Goal: Information Seeking & Learning: Learn about a topic

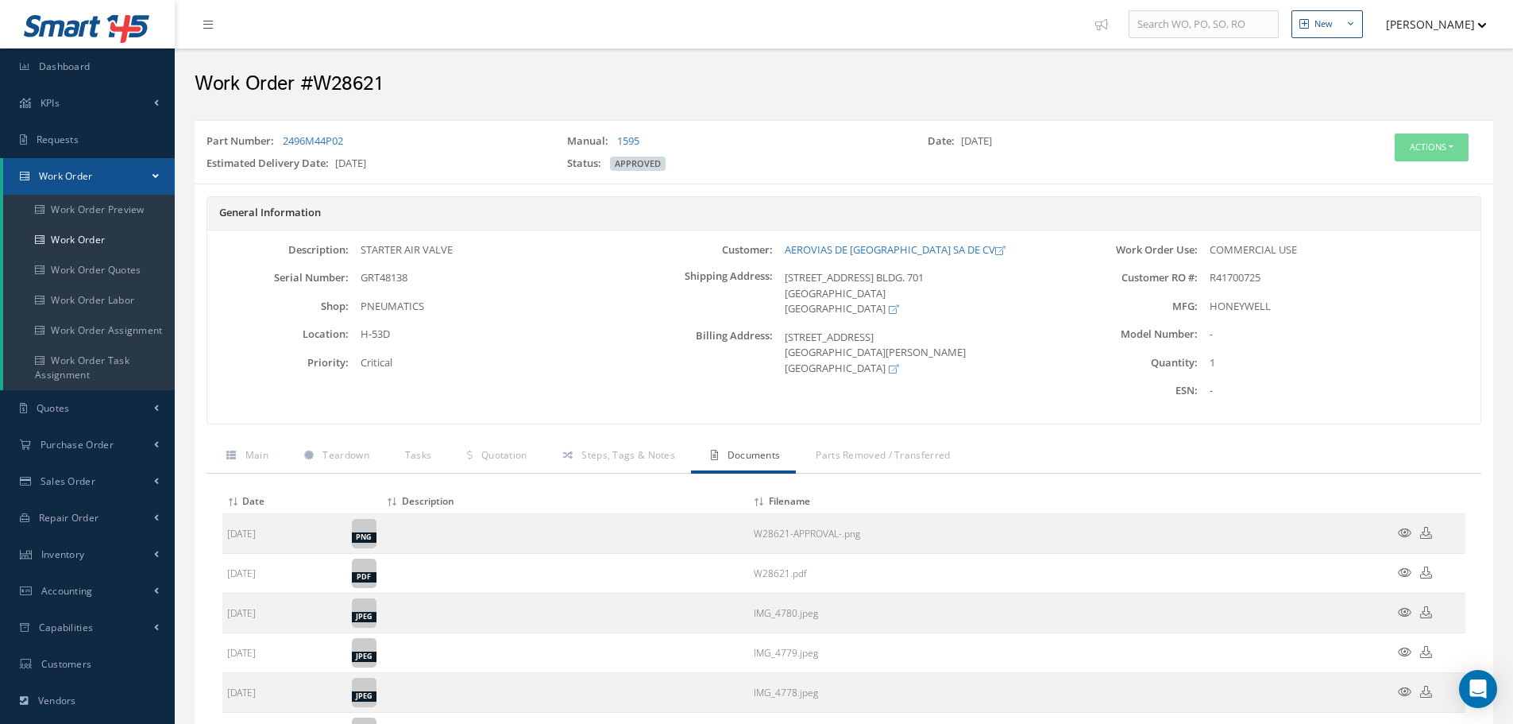
scroll to position [25, 0]
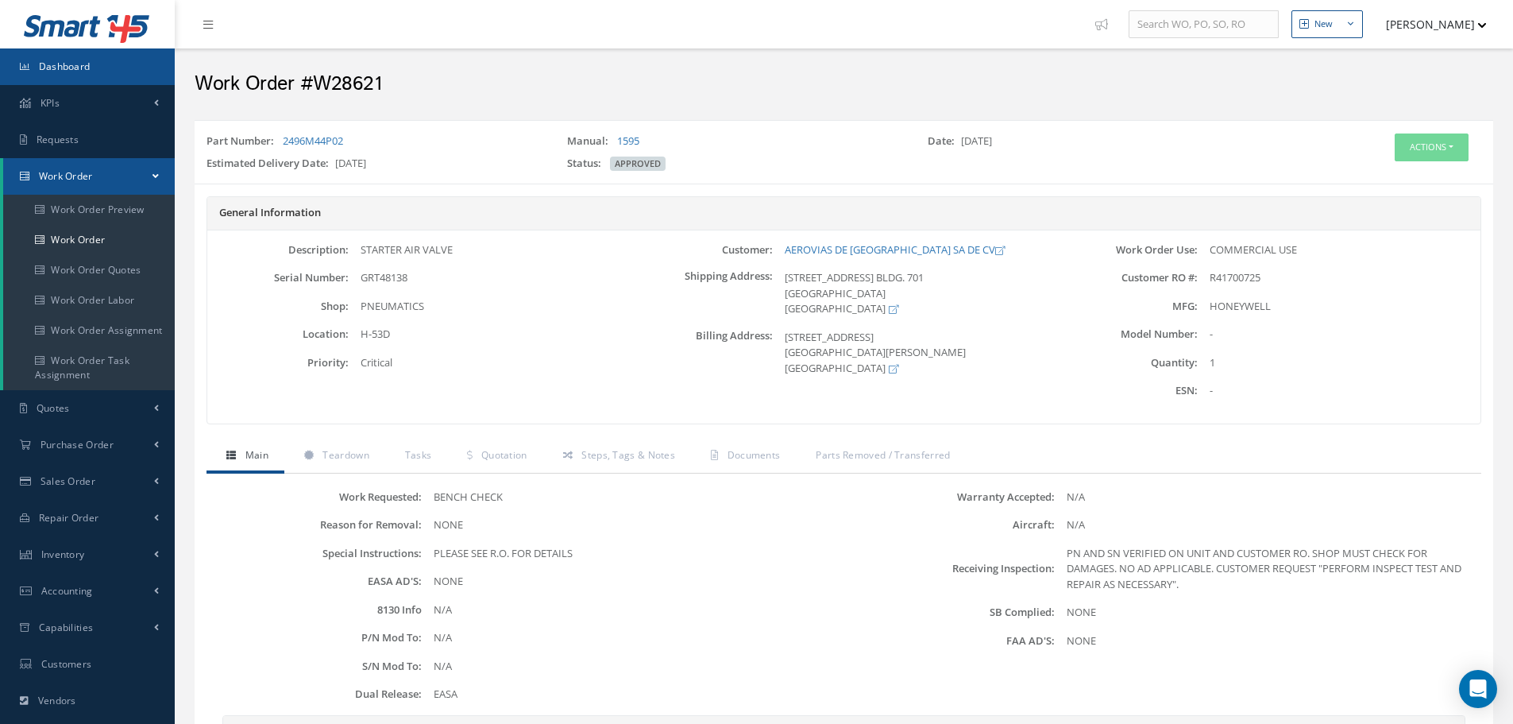
click at [103, 71] on link "Dashboard" at bounding box center [87, 66] width 175 height 37
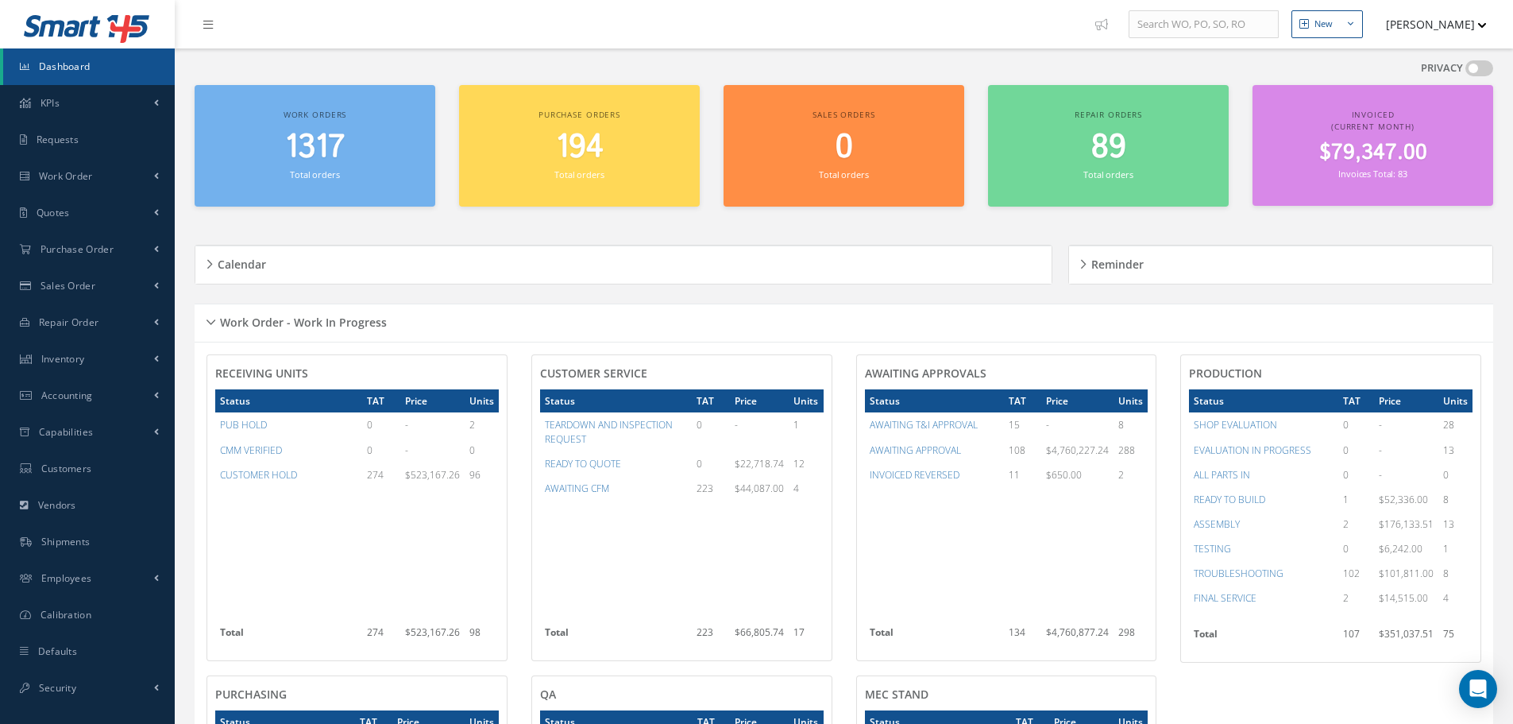
scroll to position [344, 0]
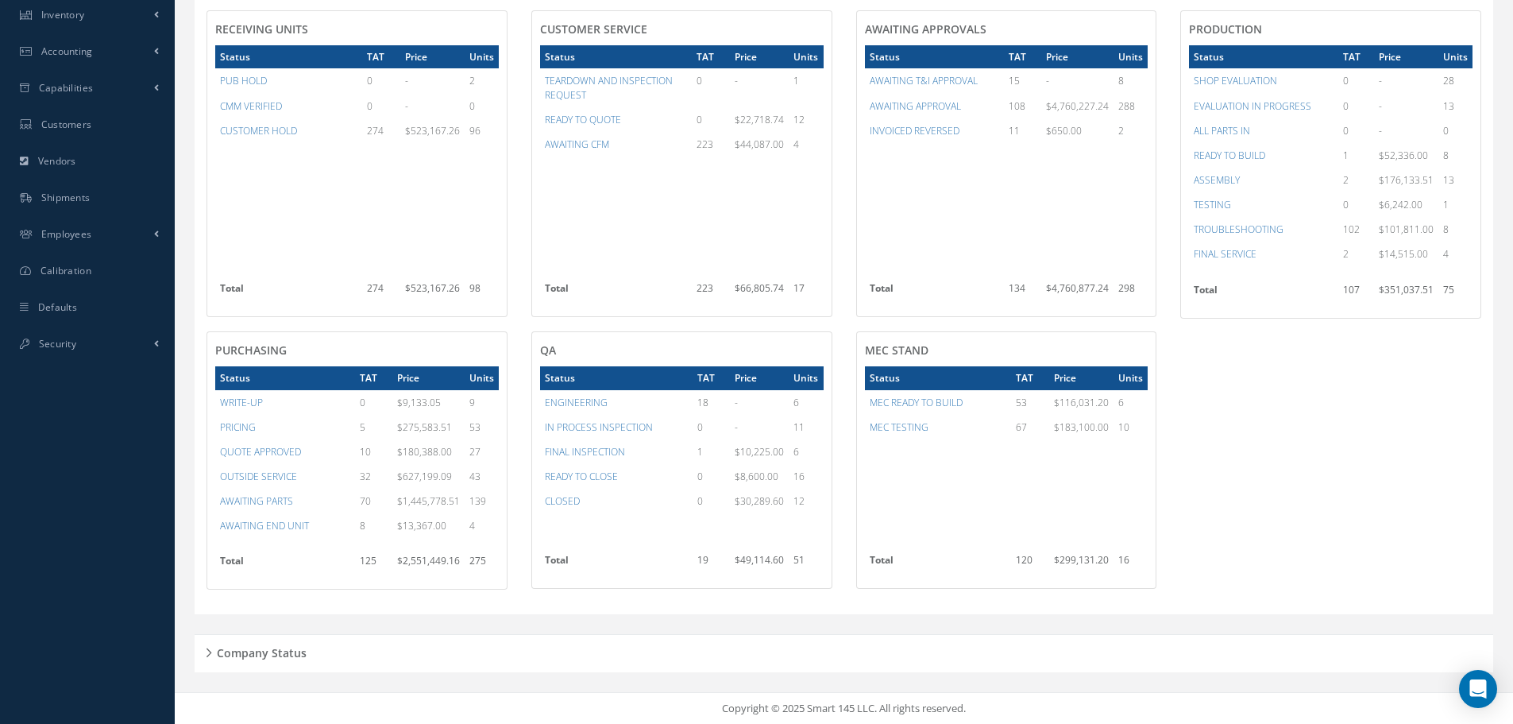
click at [1374, 454] on div "RECEIVING UNITS Status TAT Price Units PUB HOLD 0 - 2 CMM VERIFIED 0 - 0 CUSTOM…" at bounding box center [844, 306] width 1299 height 593
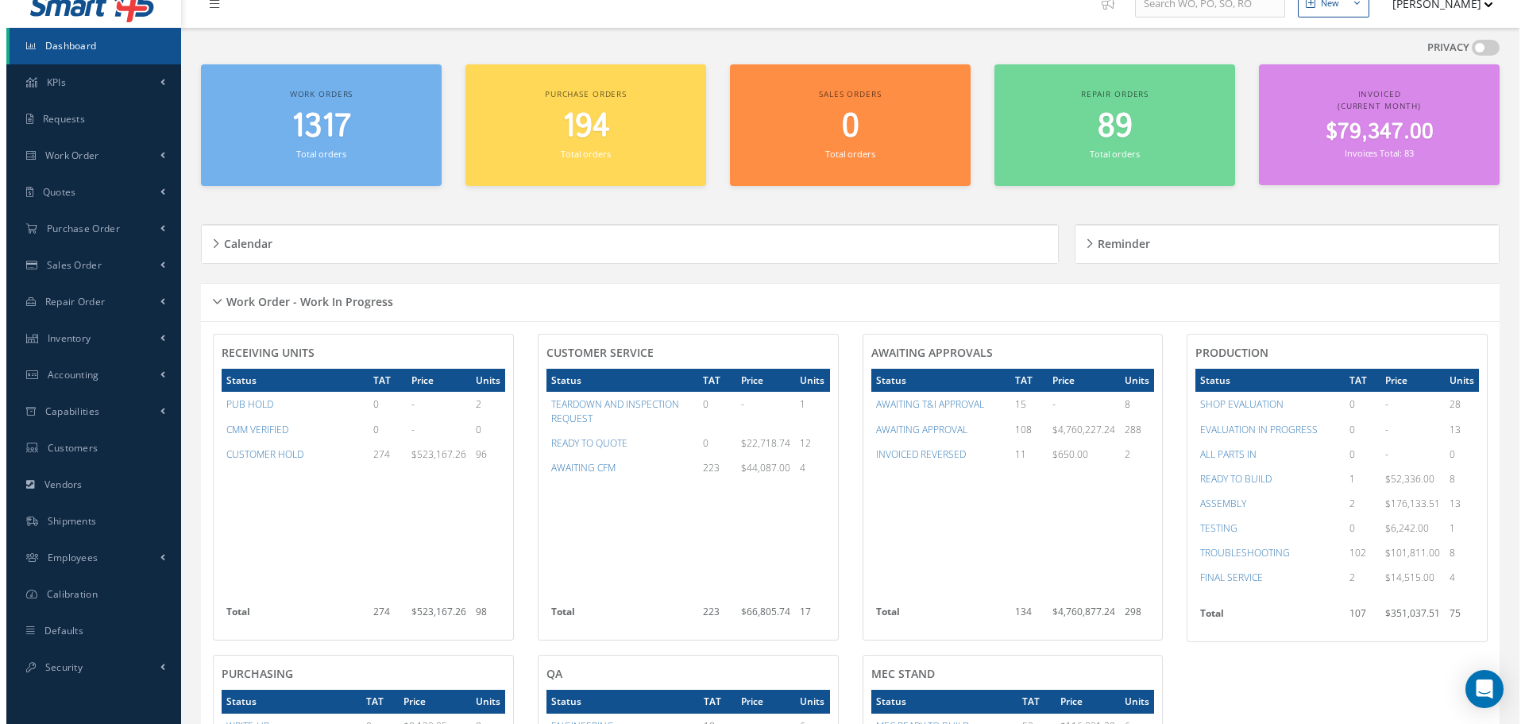
scroll to position [0, 0]
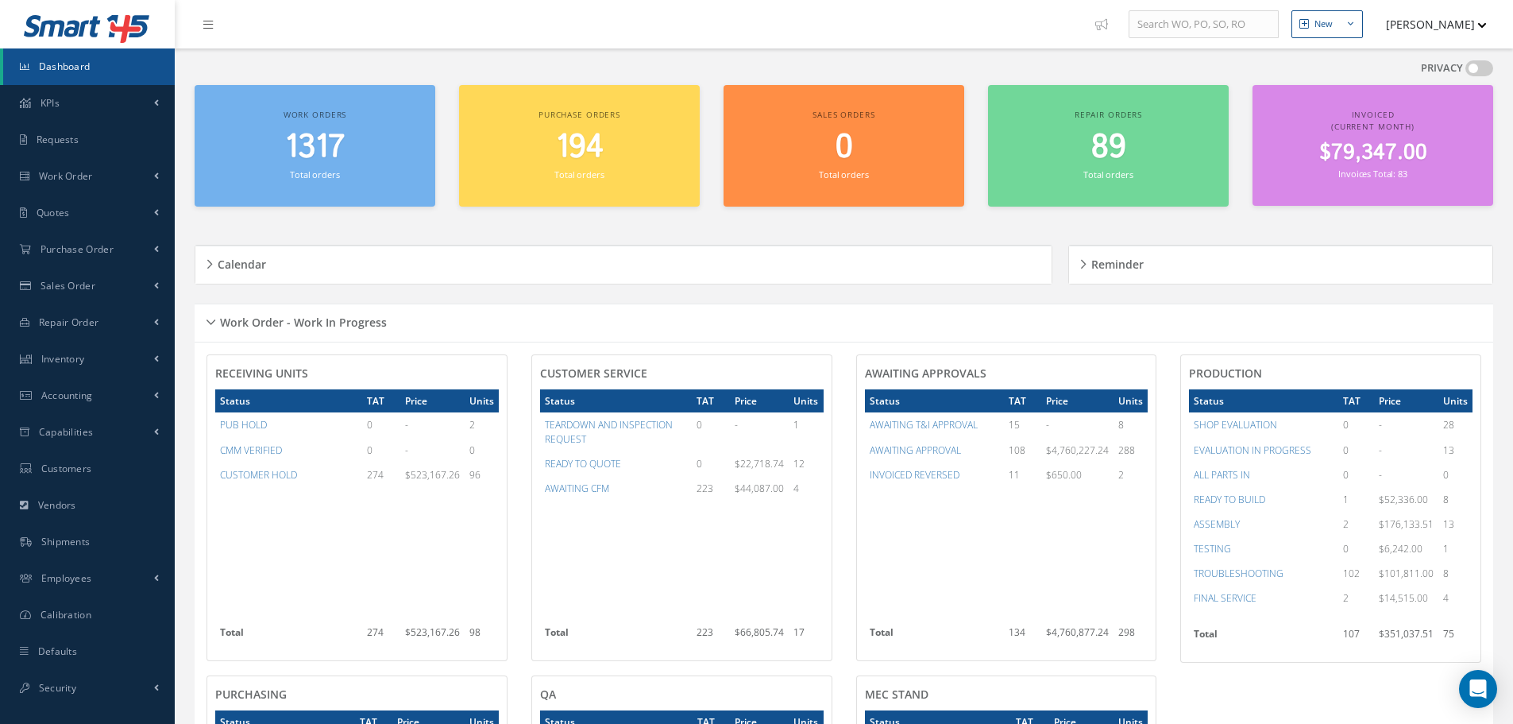
click at [213, 322] on div "Work Order - Work In Progress" at bounding box center [844, 323] width 1299 height 25
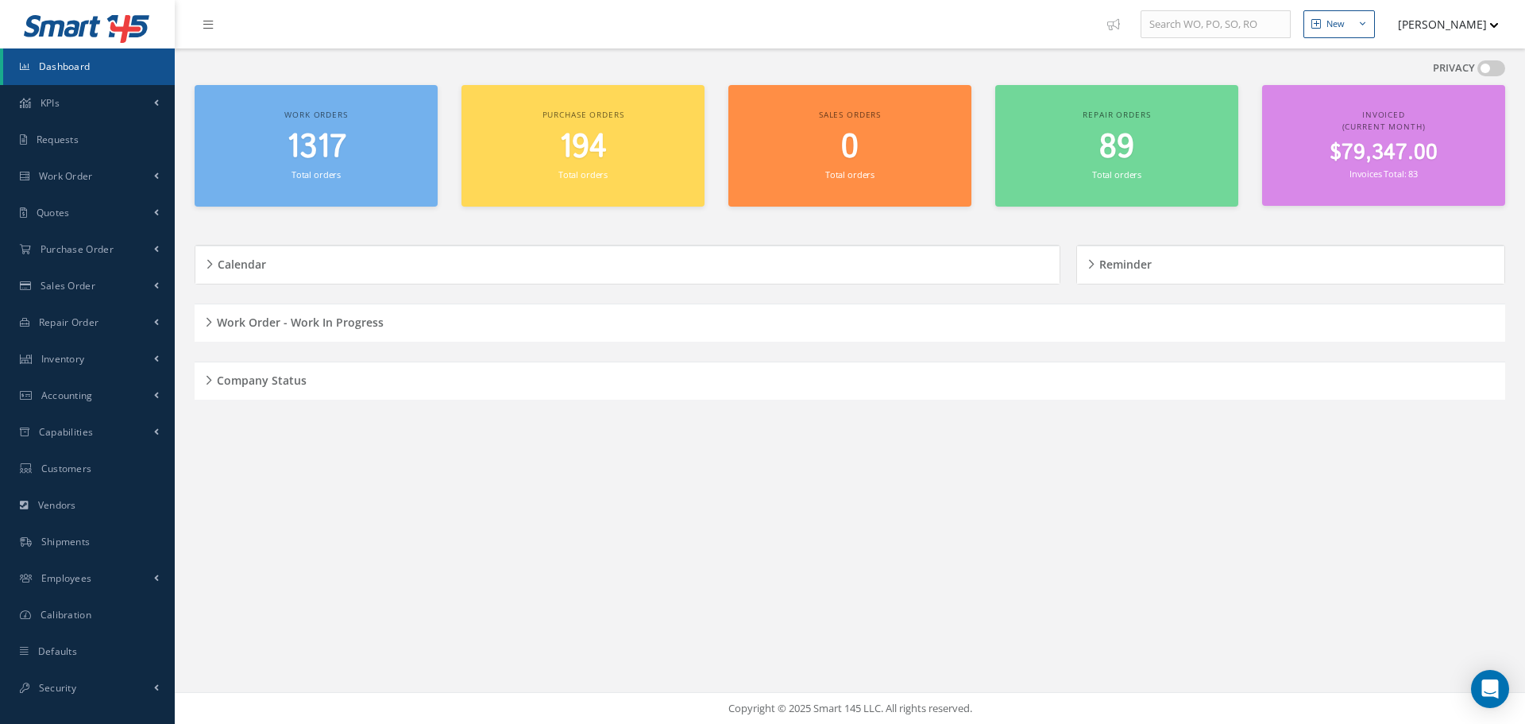
click at [207, 381] on div "Company Status" at bounding box center [850, 381] width 1311 height 25
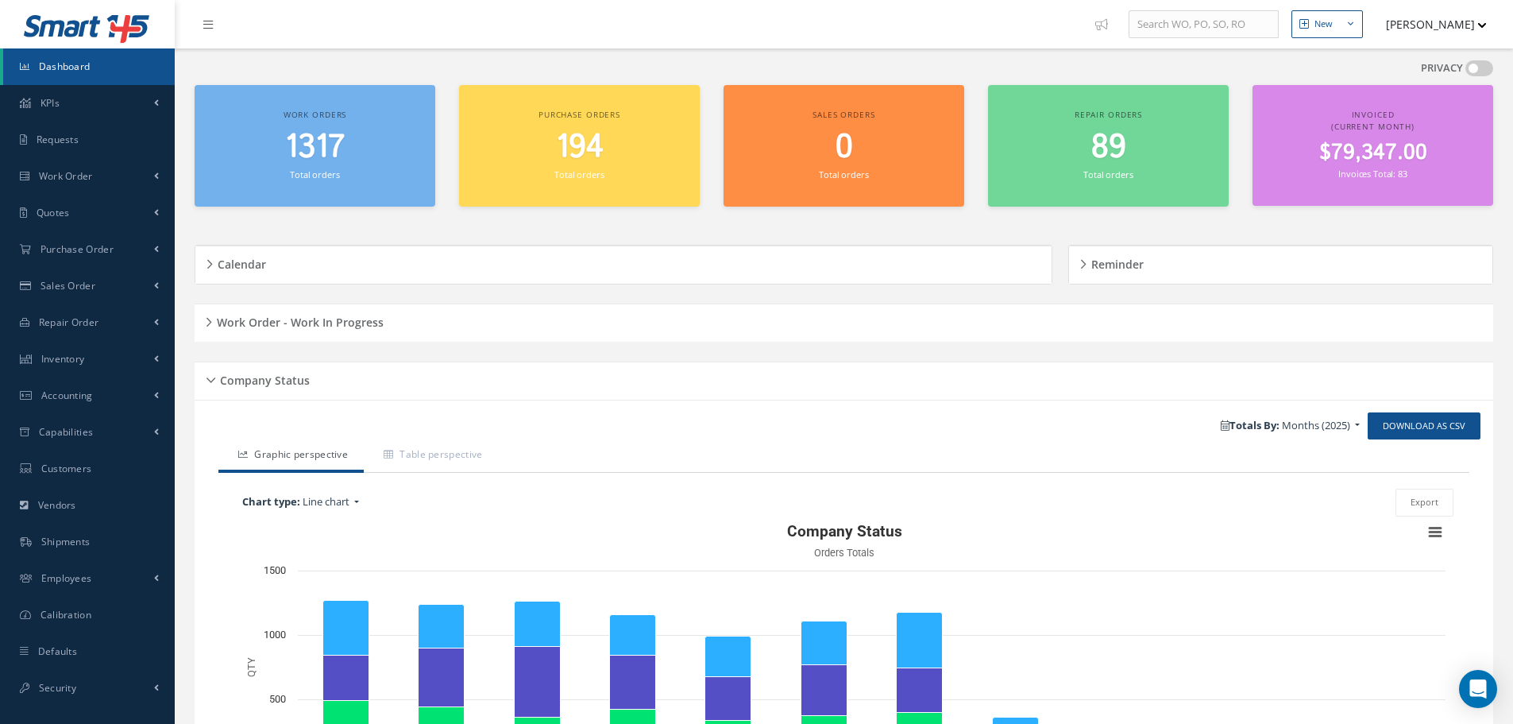
click at [211, 377] on div "Company Status" at bounding box center [844, 381] width 1299 height 25
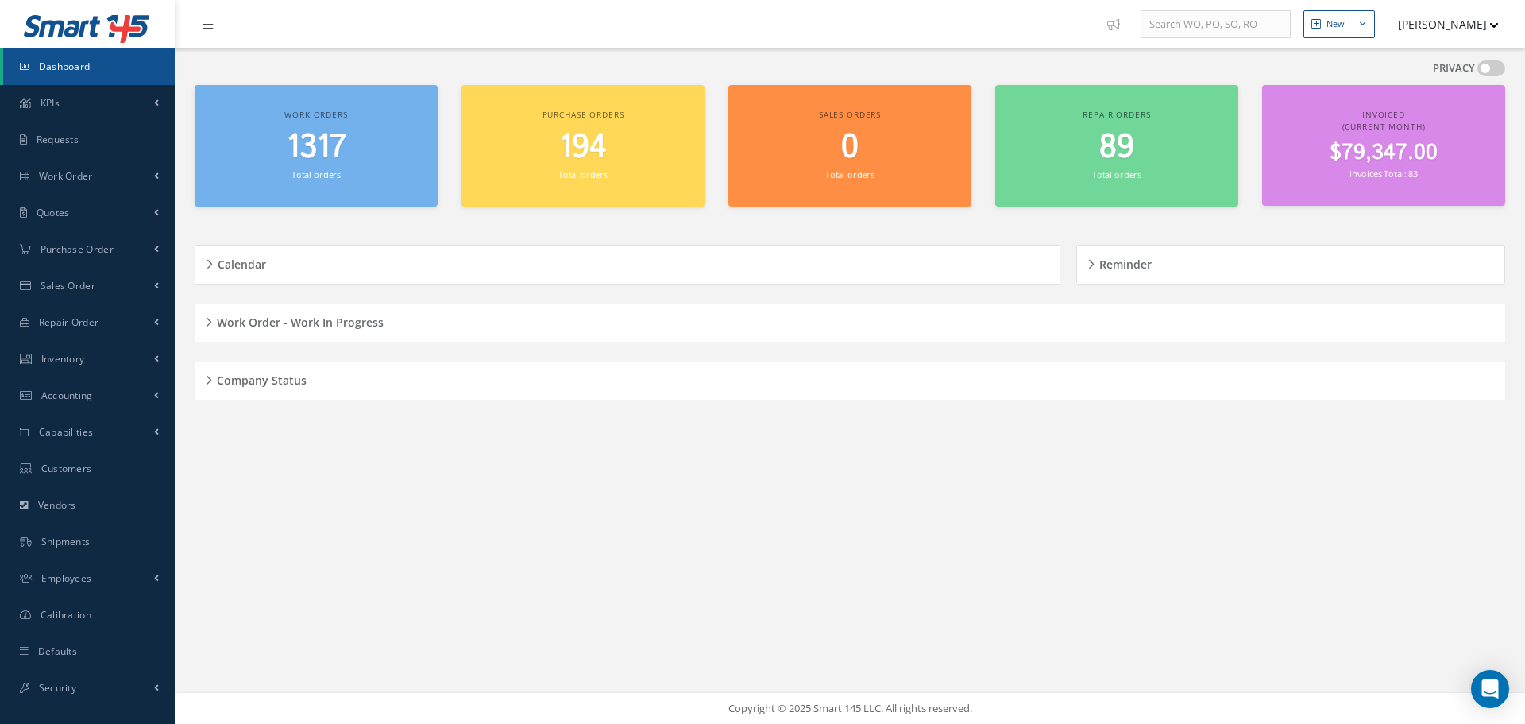
click at [210, 378] on div "Company Status" at bounding box center [850, 381] width 1311 height 25
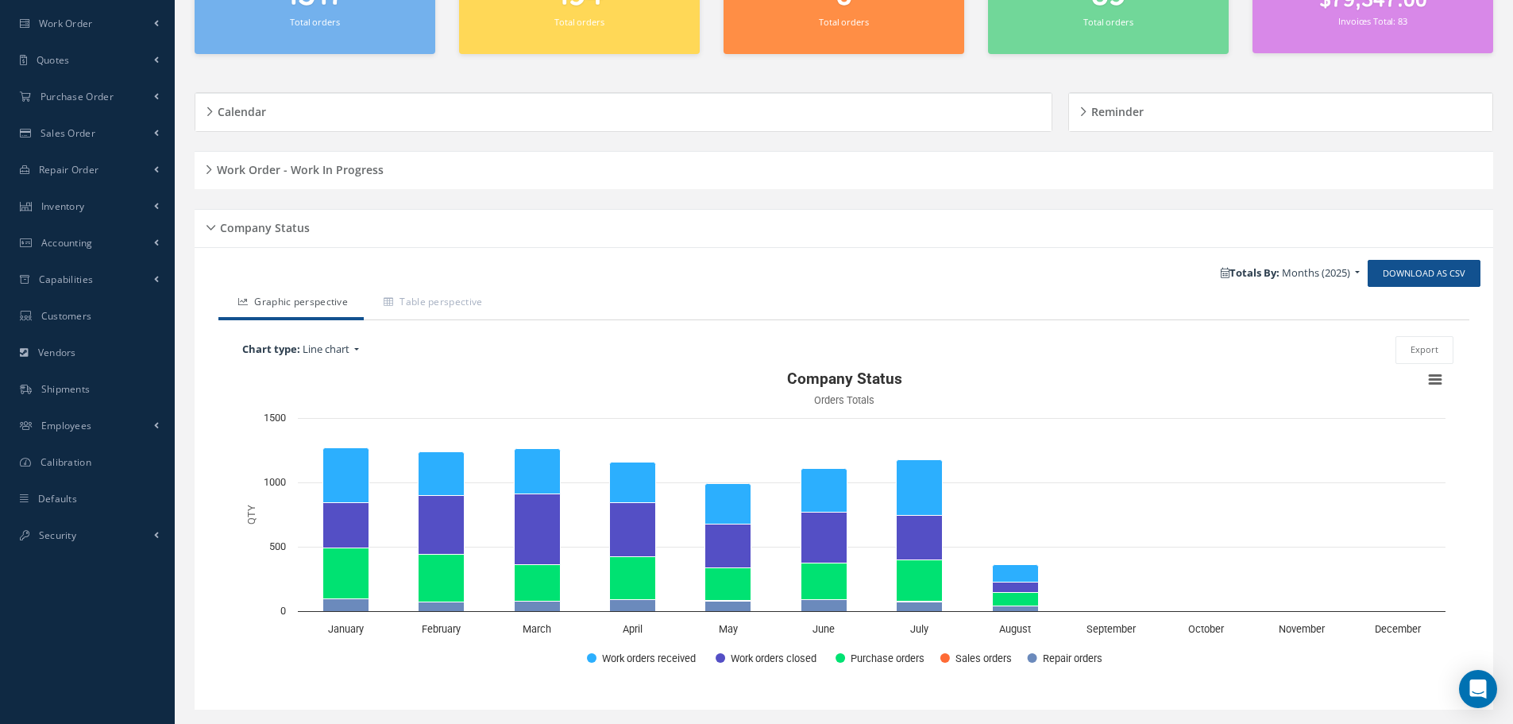
scroll to position [159, 0]
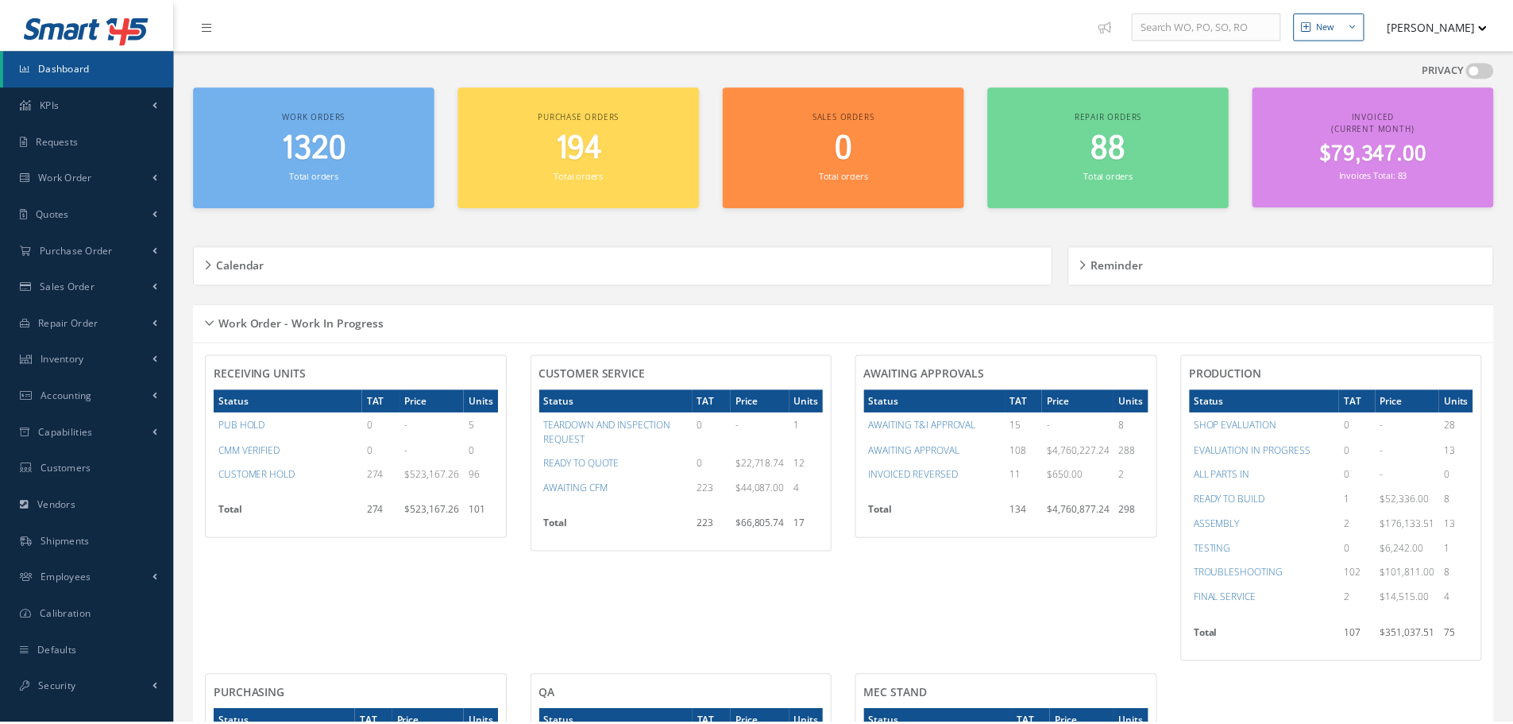
scroll to position [159, 0]
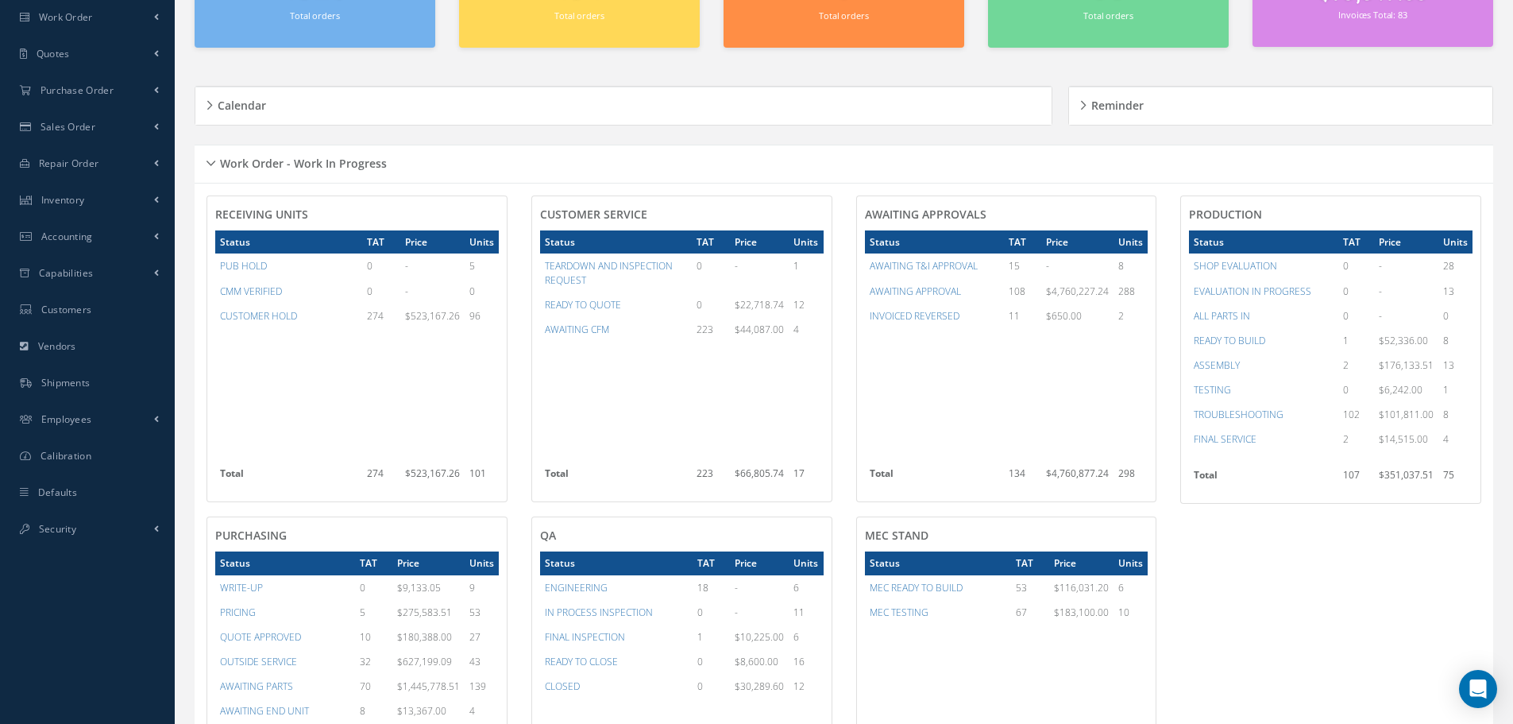
click at [210, 161] on div "Work Order - Work In Progress" at bounding box center [844, 164] width 1299 height 25
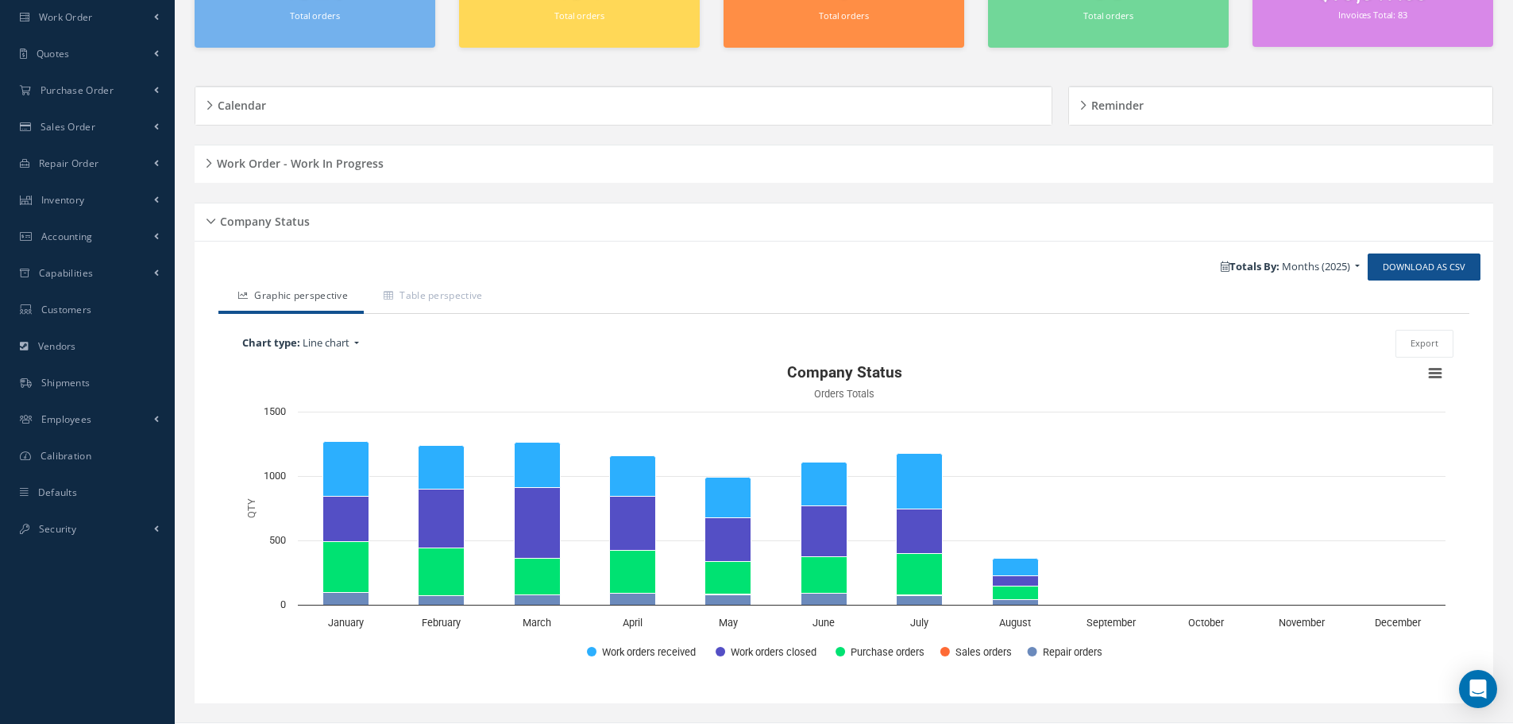
click at [211, 219] on div "Company Status" at bounding box center [844, 222] width 1299 height 25
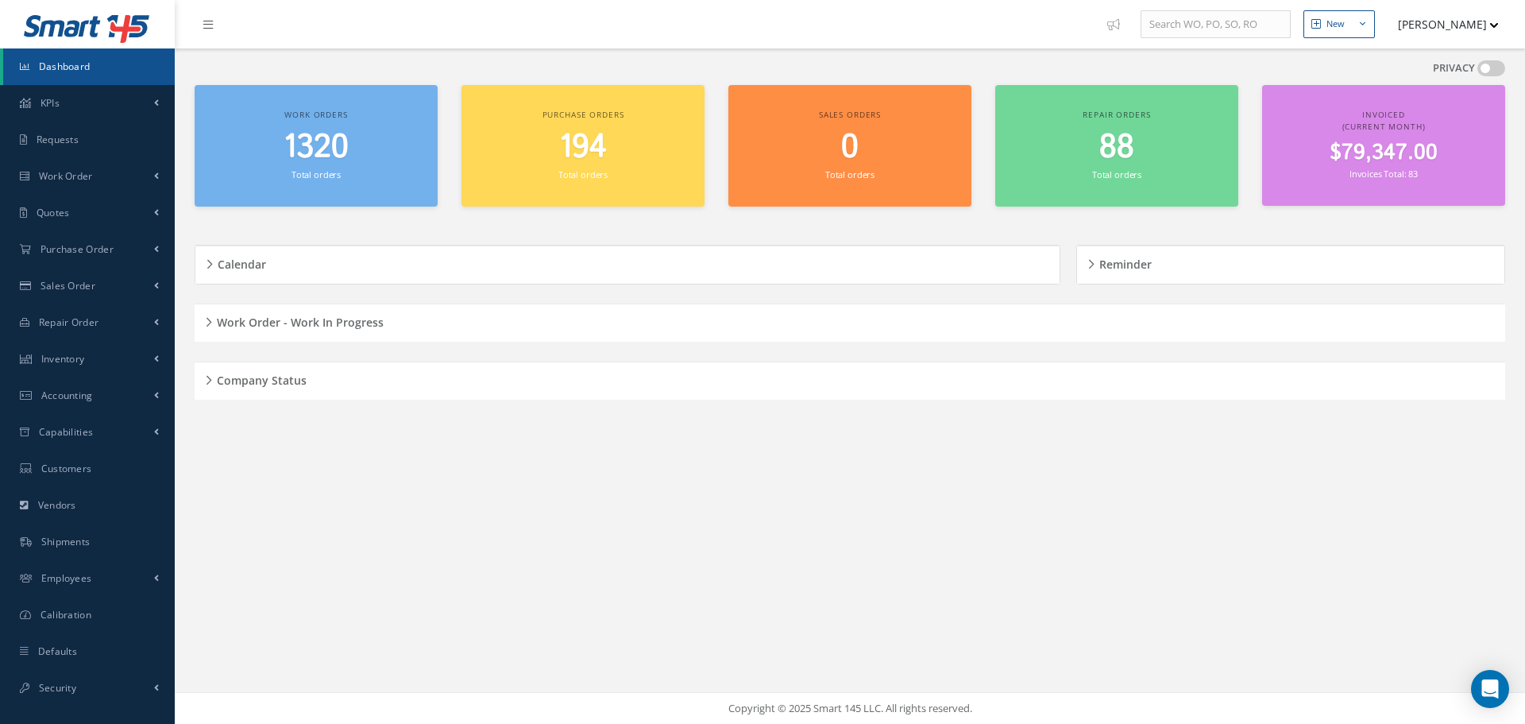
click at [207, 377] on div "Company Status" at bounding box center [850, 381] width 1311 height 25
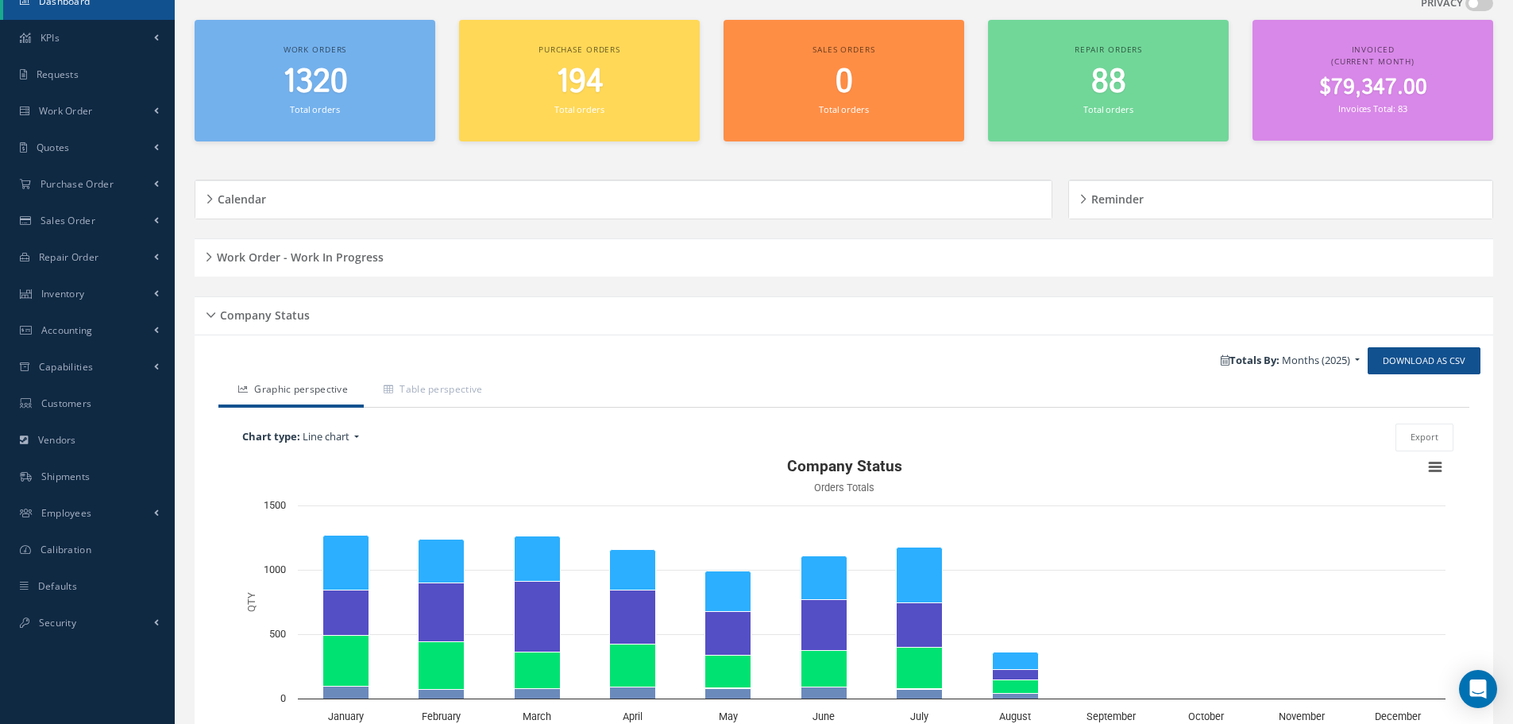
scroll to position [190, 0]
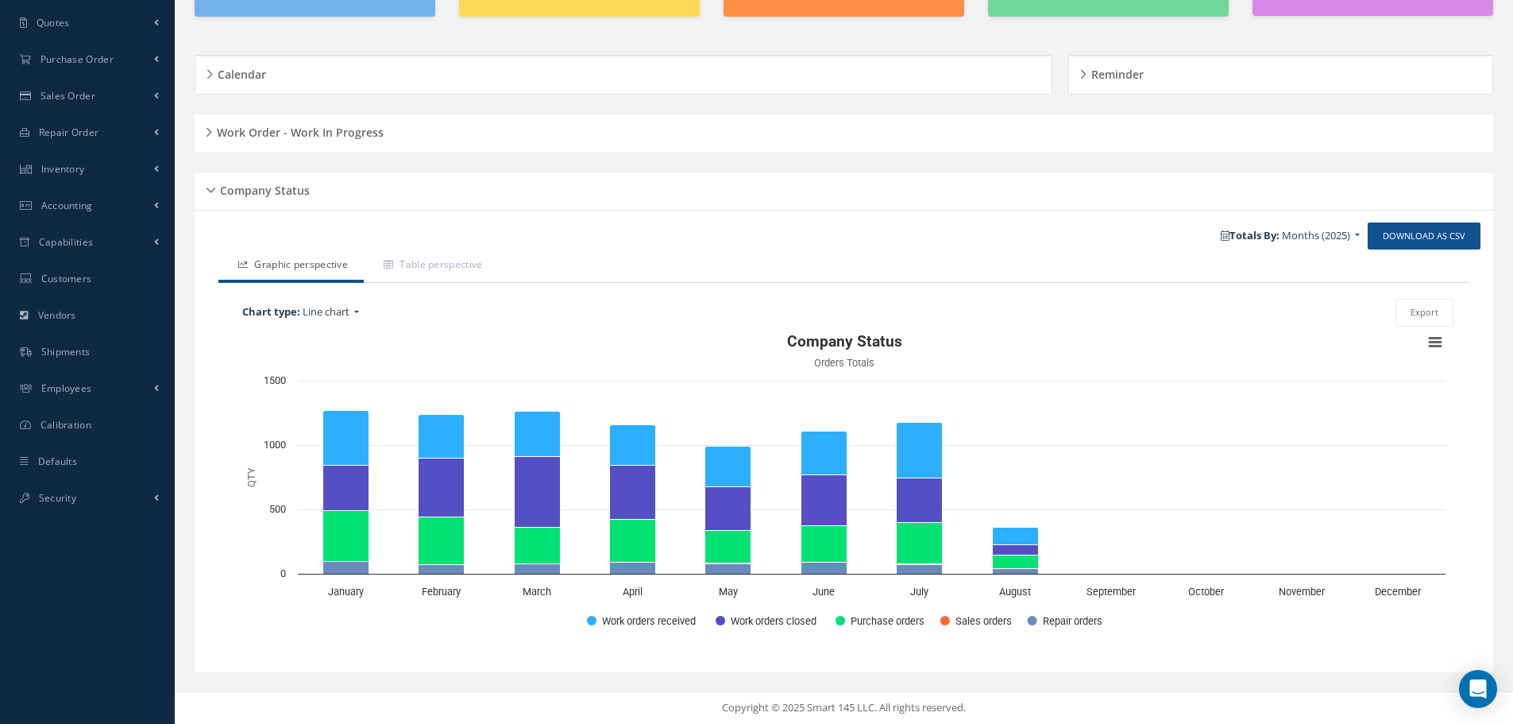
click at [213, 190] on div "Company Status" at bounding box center [844, 191] width 1299 height 25
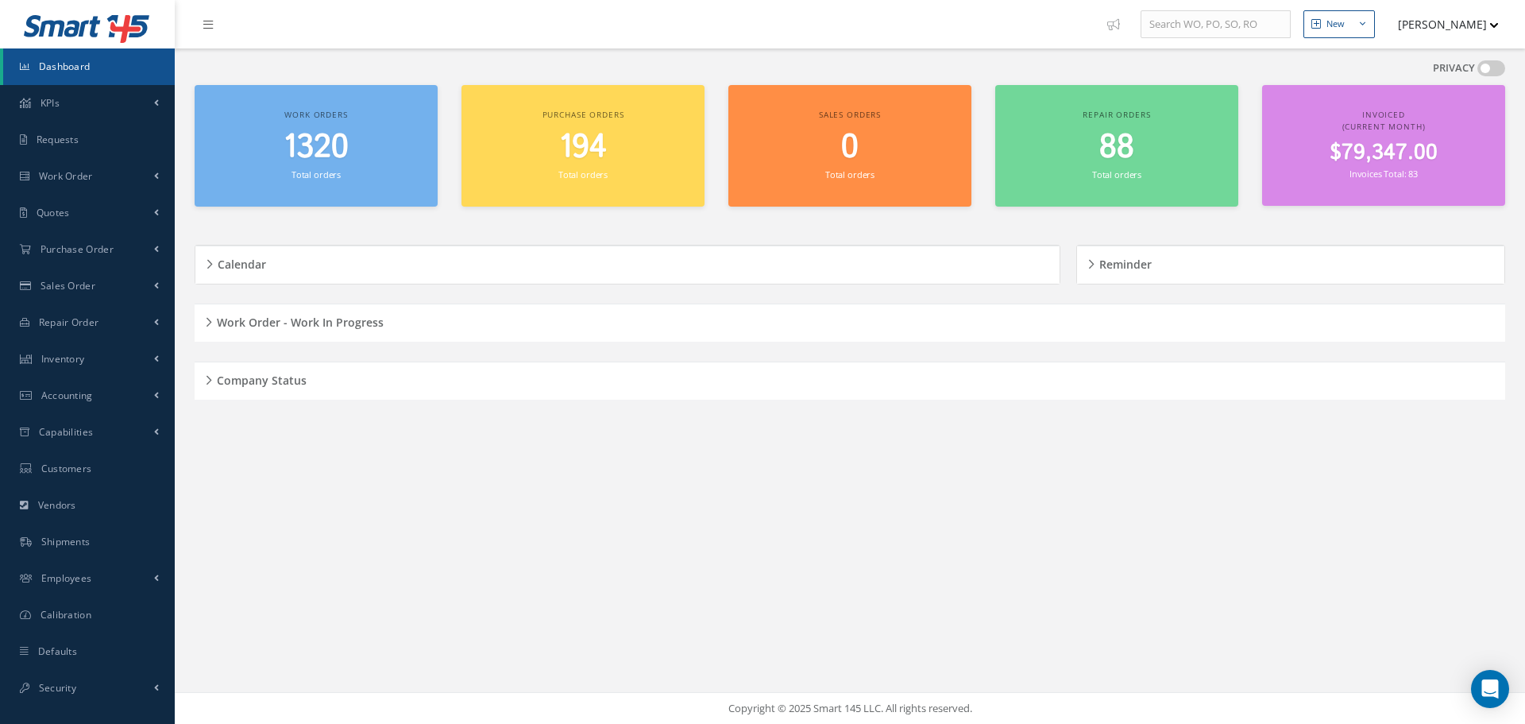
click at [206, 378] on div "Company Status" at bounding box center [850, 381] width 1311 height 25
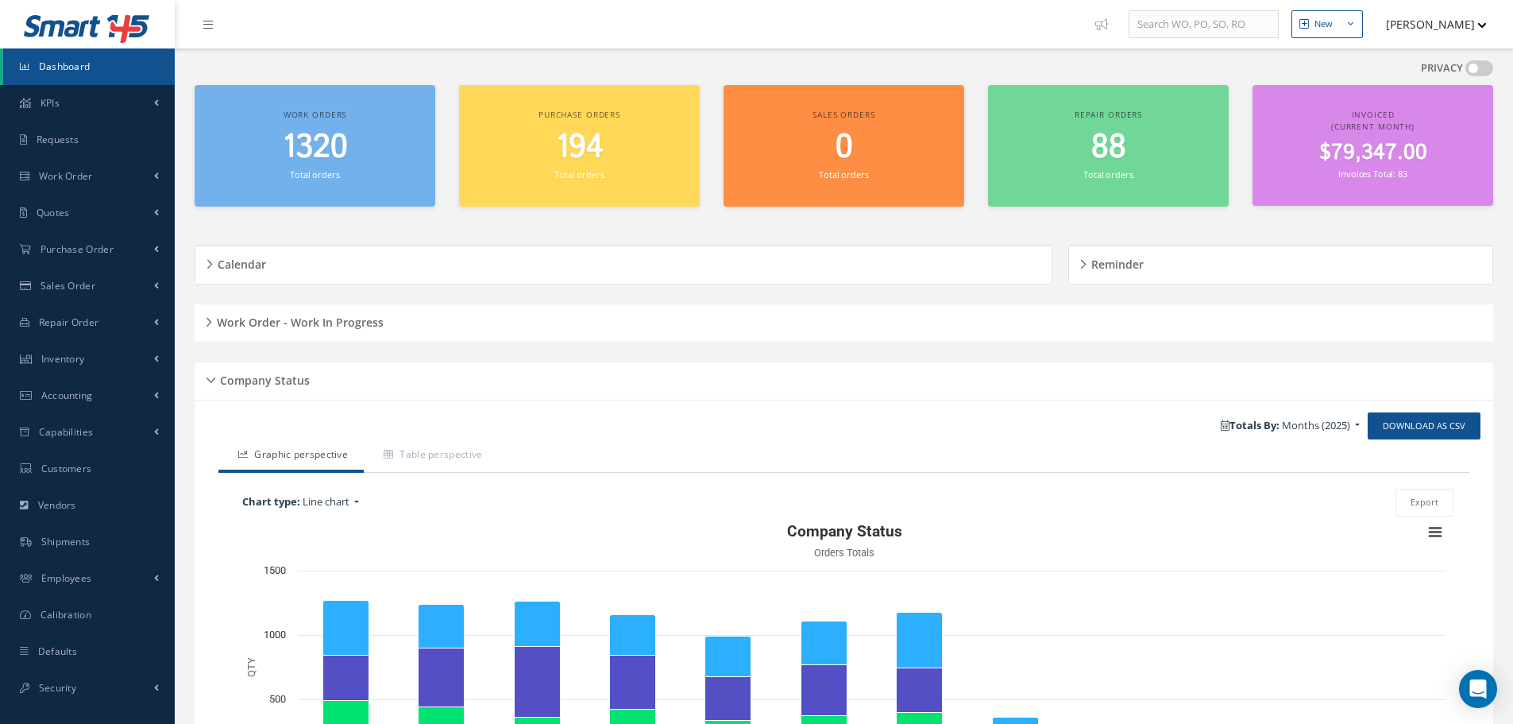
click at [208, 319] on div "Work Order - Work In Progress" at bounding box center [844, 323] width 1299 height 25
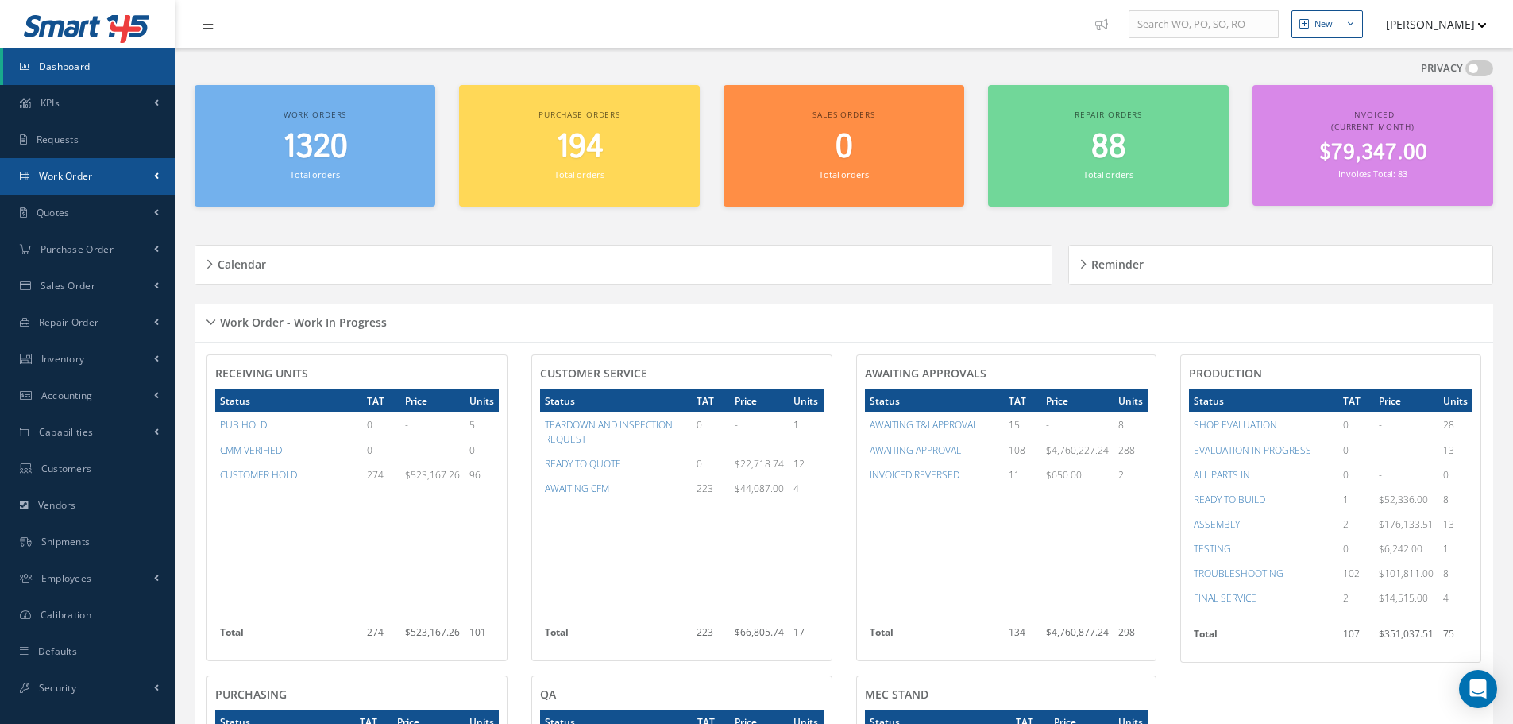
click at [118, 172] on link "Work Order" at bounding box center [87, 176] width 175 height 37
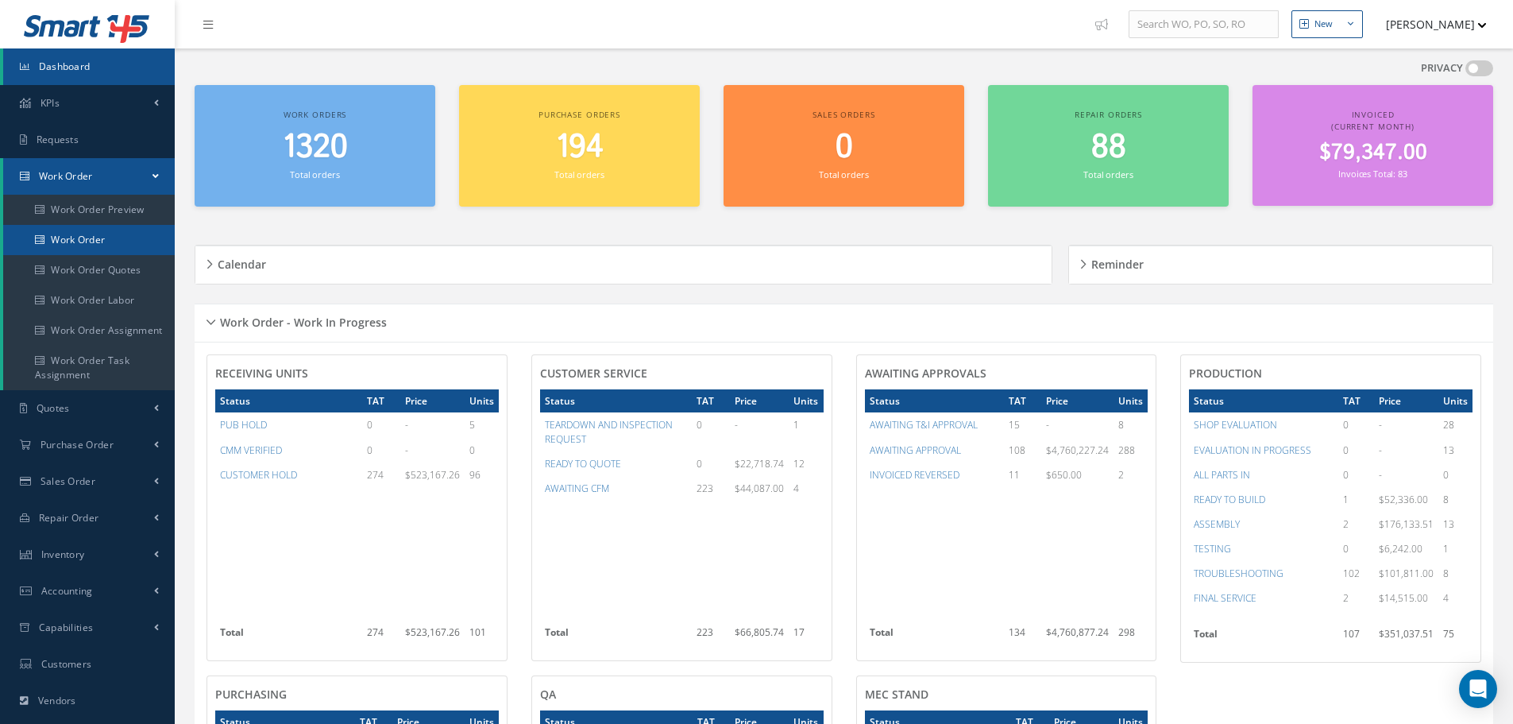
click at [121, 238] on link "Work Order" at bounding box center [89, 240] width 172 height 30
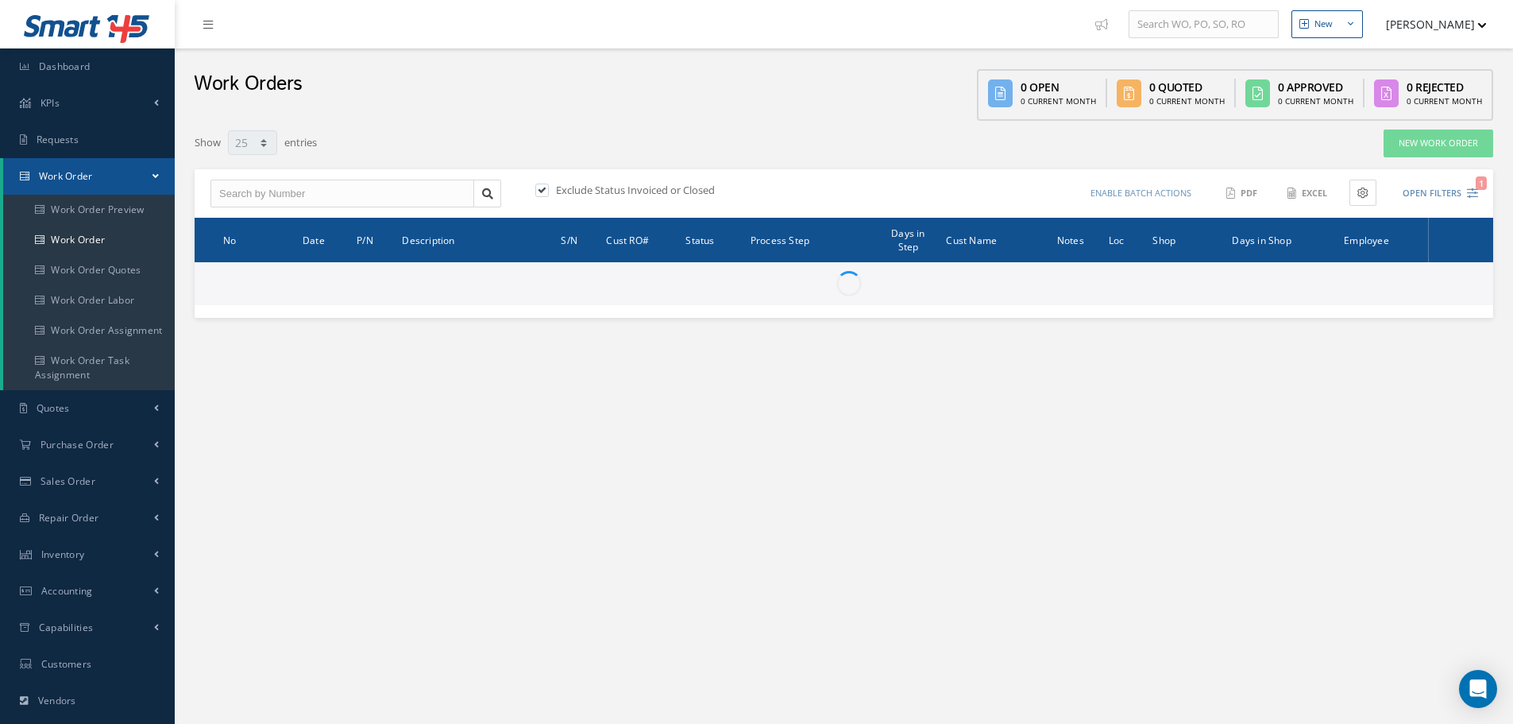
select select "25"
type input "All Work Request"
type input "All Work Performed"
type input "All Status"
type input "WO Part Status"
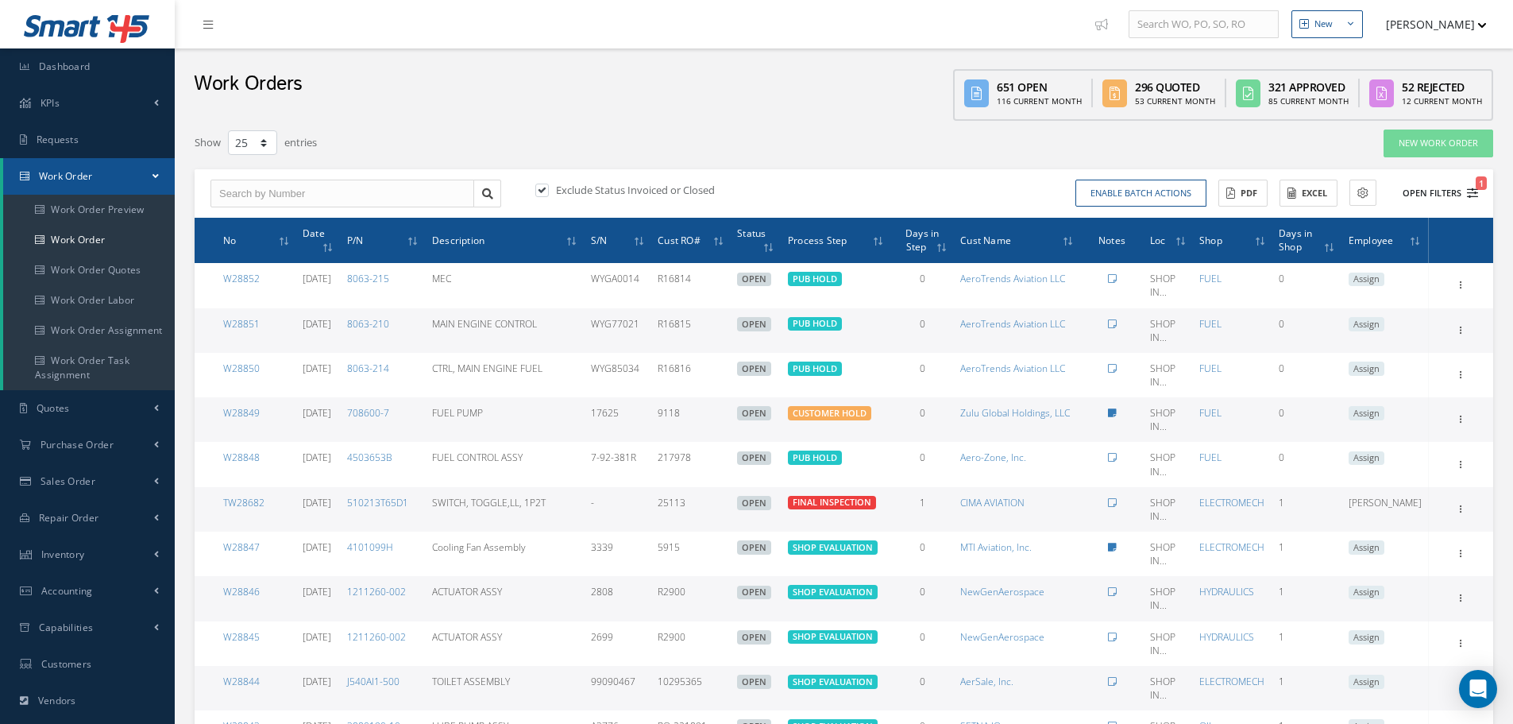
click at [1473, 191] on icon "1" at bounding box center [1472, 192] width 11 height 11
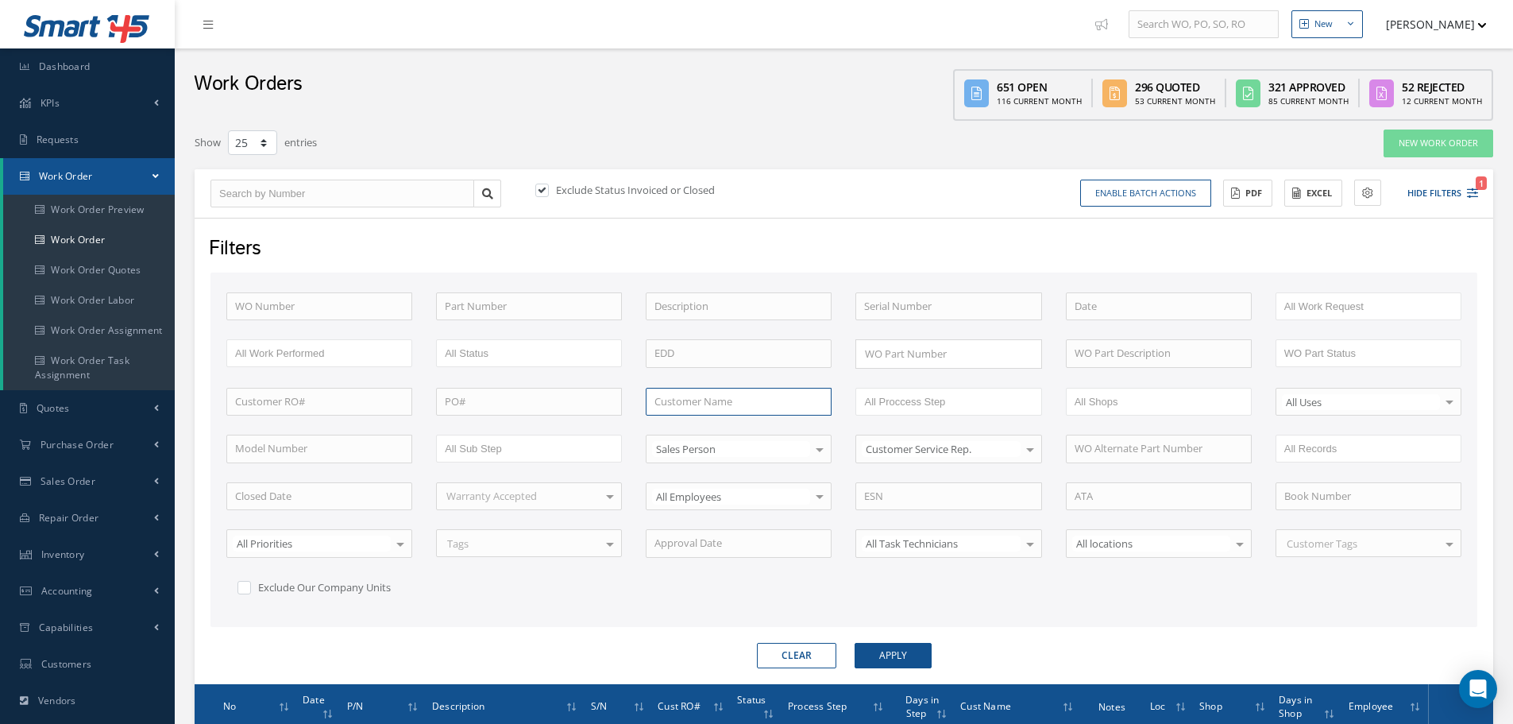
click at [712, 404] on input "text" at bounding box center [739, 402] width 186 height 29
click at [760, 436] on div "ATLAS AIR INC." at bounding box center [739, 430] width 168 height 16
type input "ATLAS AIR INC."
click at [896, 656] on button "Apply" at bounding box center [893, 655] width 77 height 25
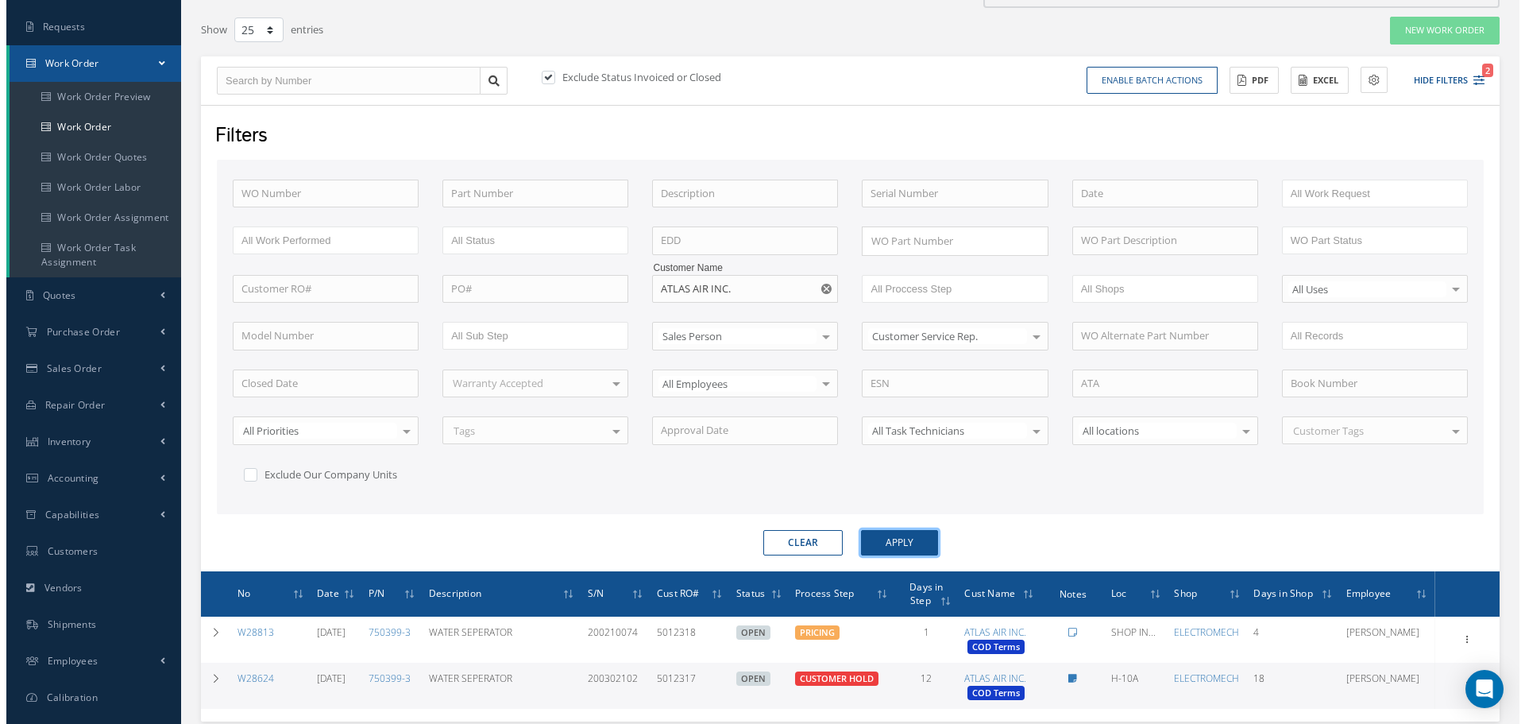
scroll to position [219, 0]
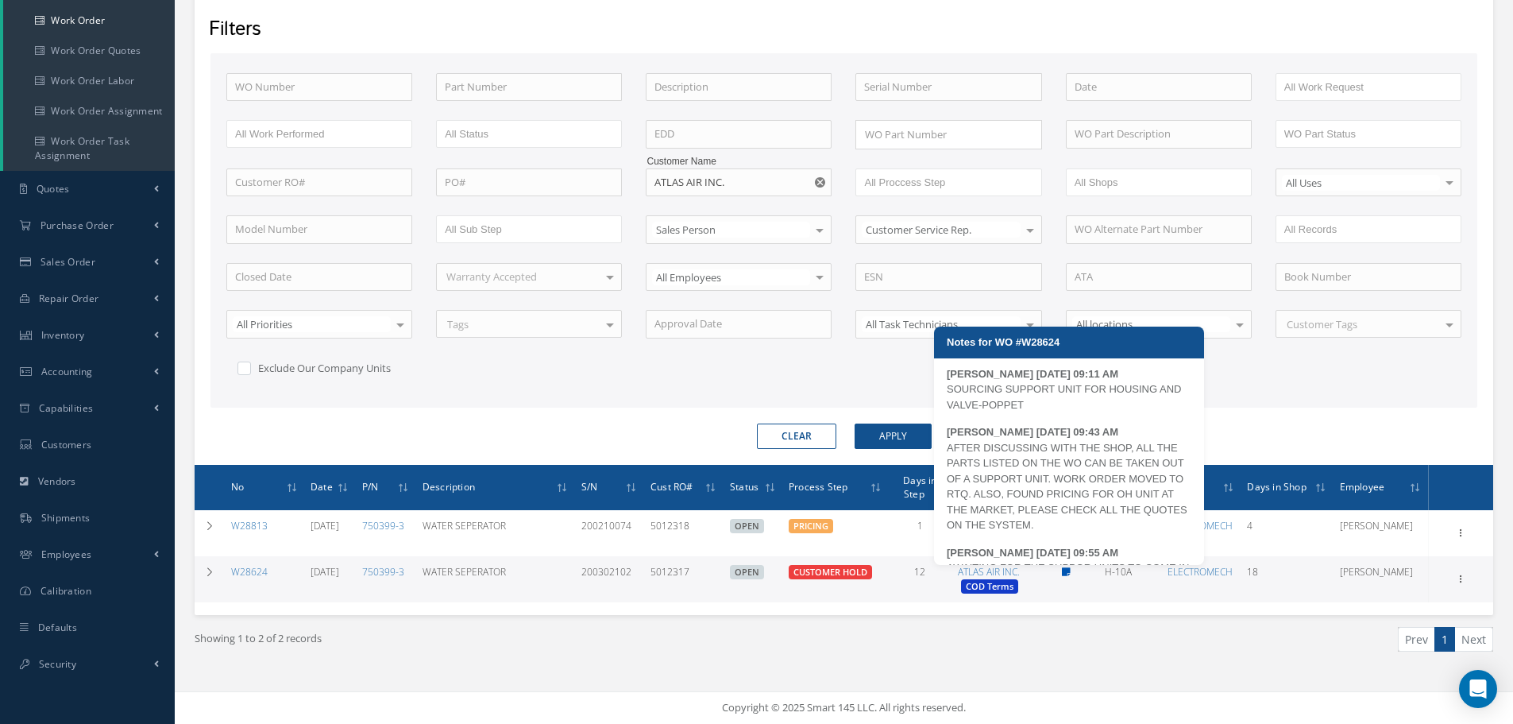
click at [1071, 568] on icon at bounding box center [1066, 572] width 9 height 10
type textarea "SOURCING SUPPORT UNIT FOR HOUSING AND VALVE-POPPET -- Annelie Reyes 07/31/2025 …"
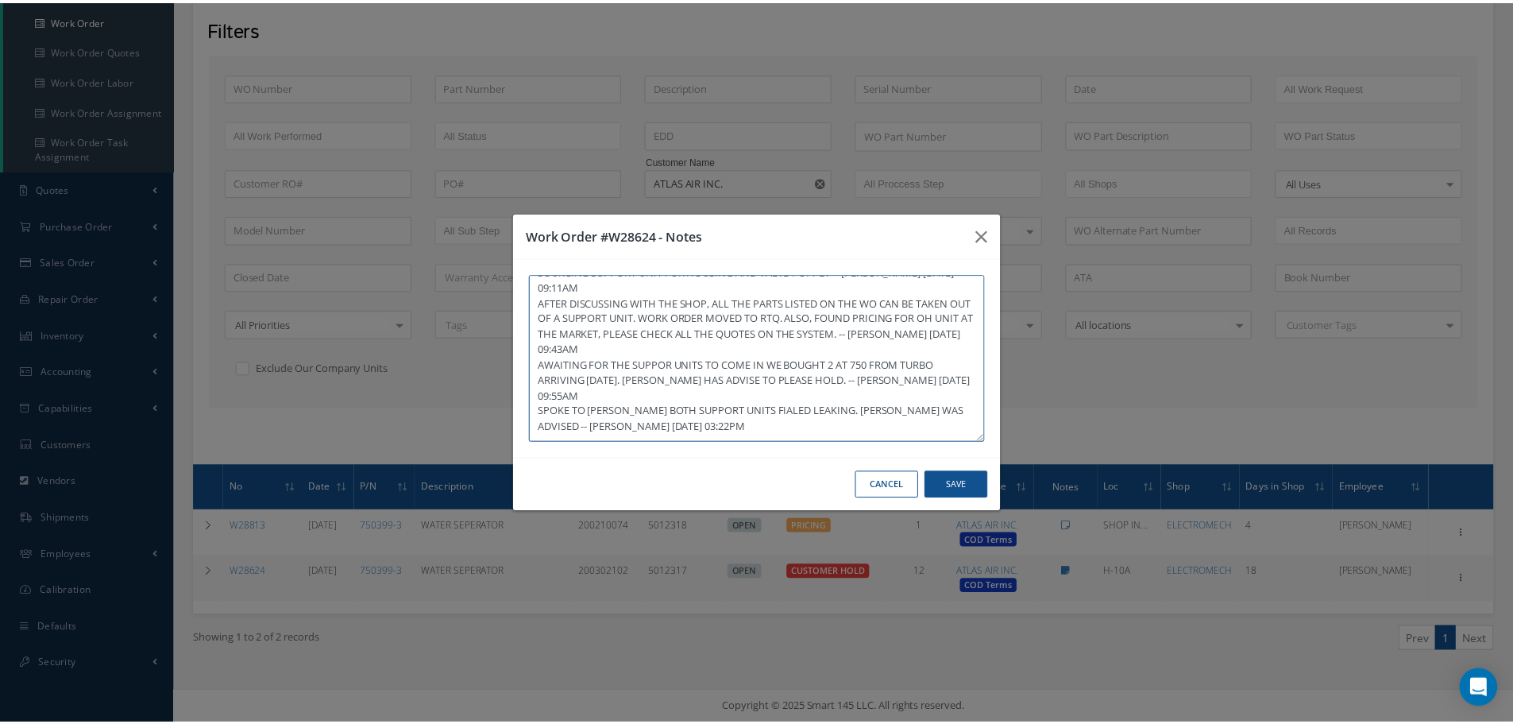
scroll to position [31, 0]
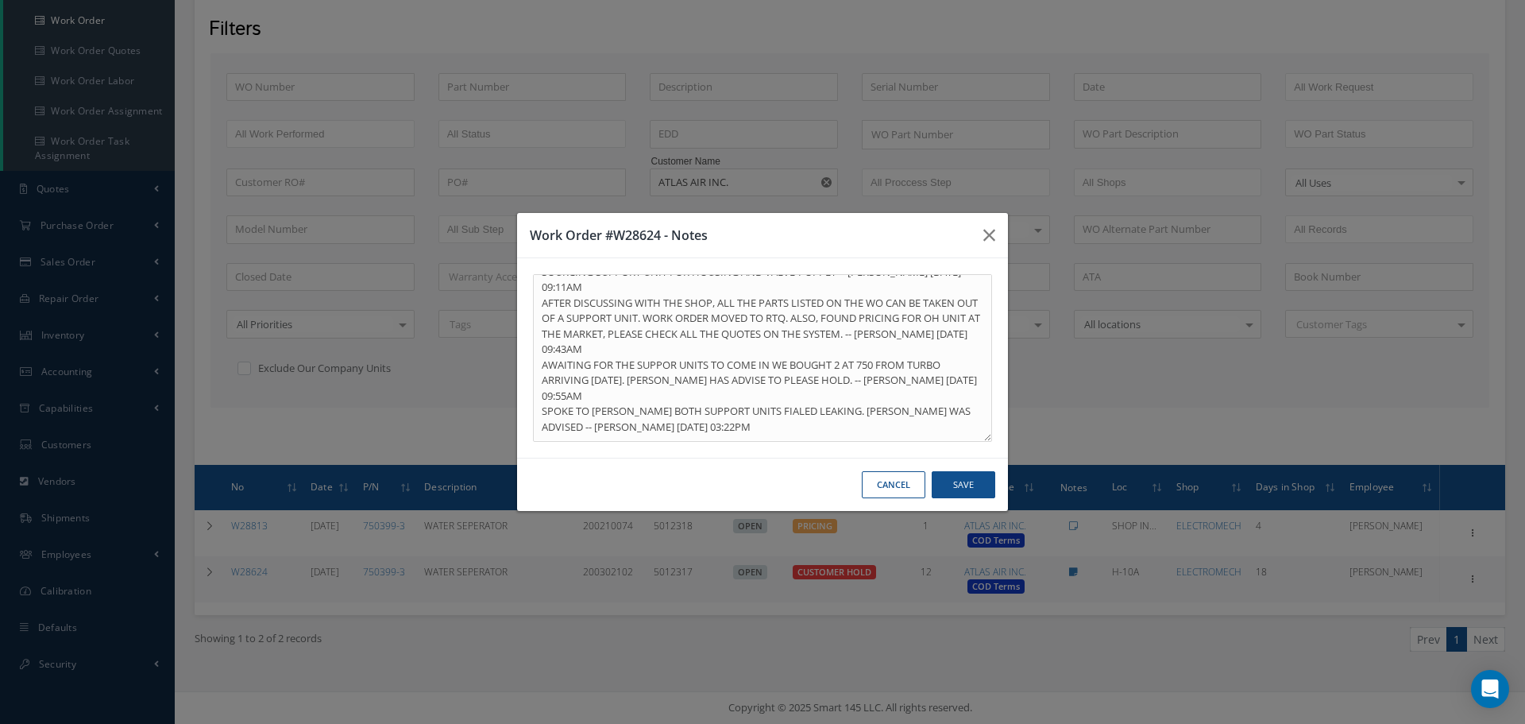
click at [892, 478] on button "Cancel" at bounding box center [894, 485] width 64 height 28
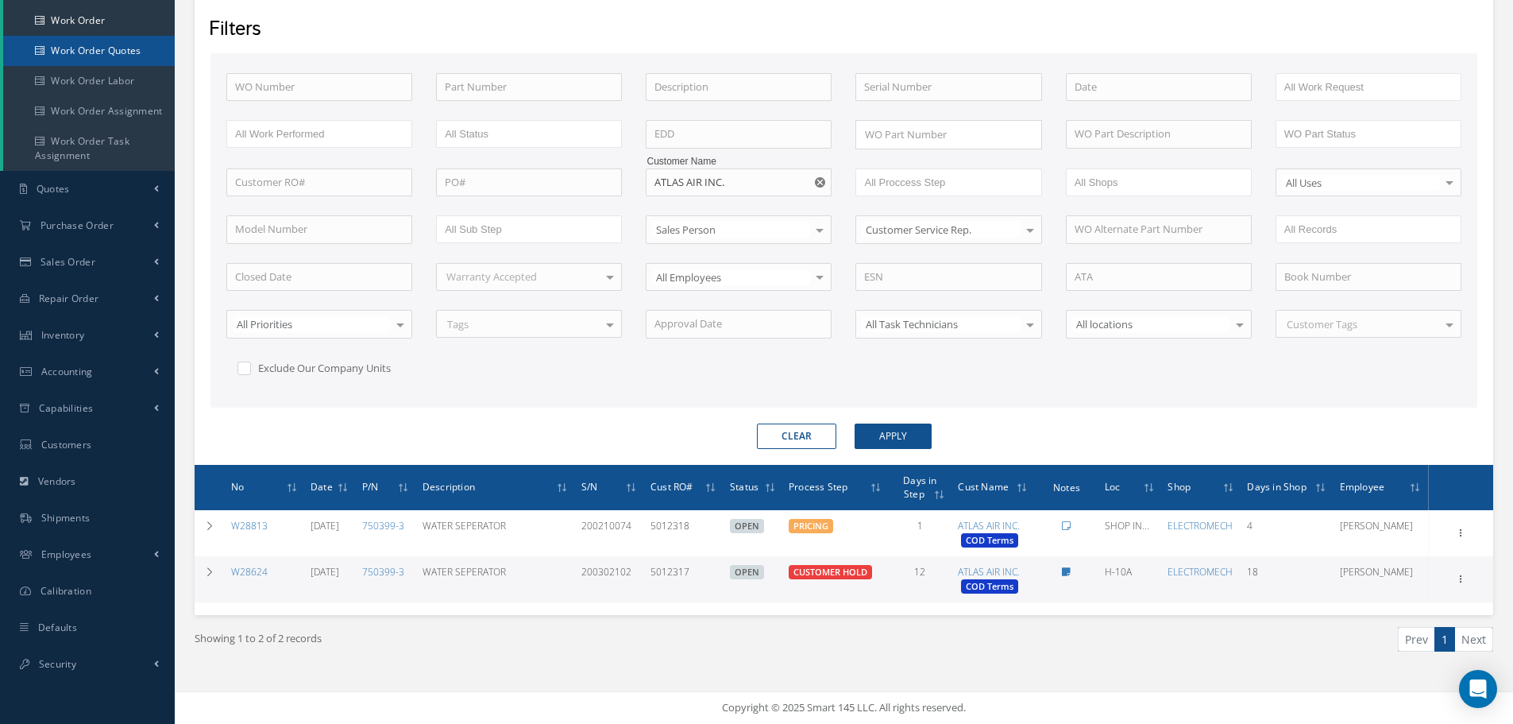
scroll to position [0, 0]
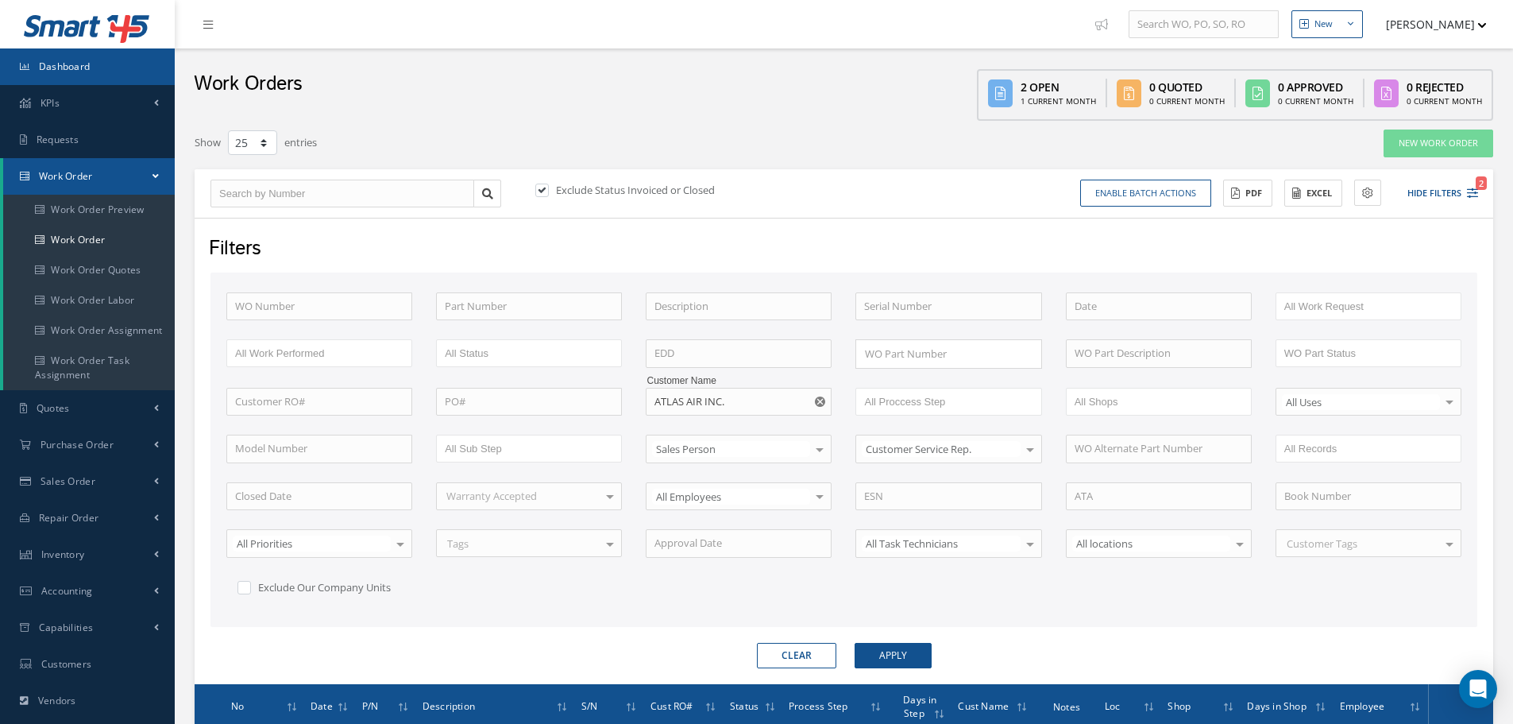
click at [102, 66] on link "Dashboard" at bounding box center [87, 66] width 175 height 37
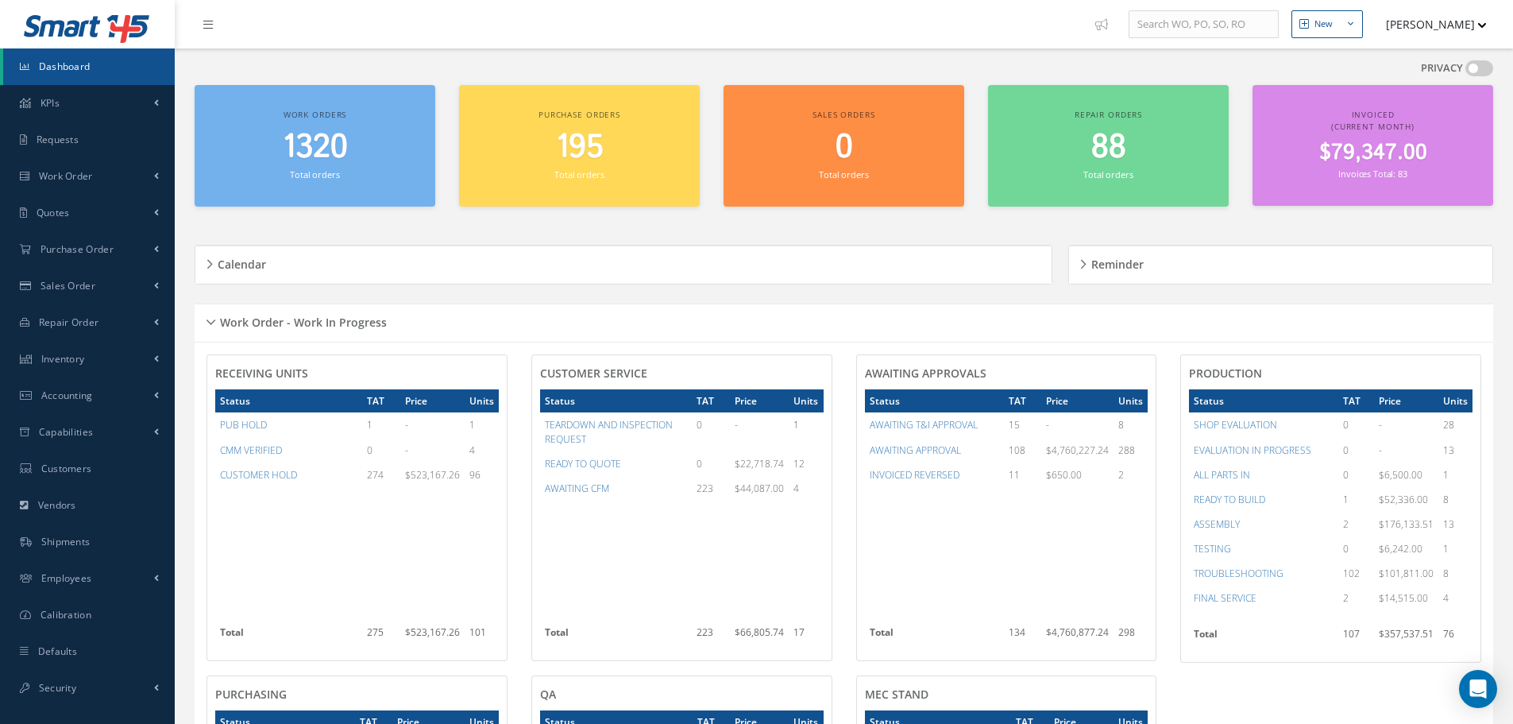
click at [210, 315] on div "Work Order - Work In Progress" at bounding box center [844, 323] width 1299 height 25
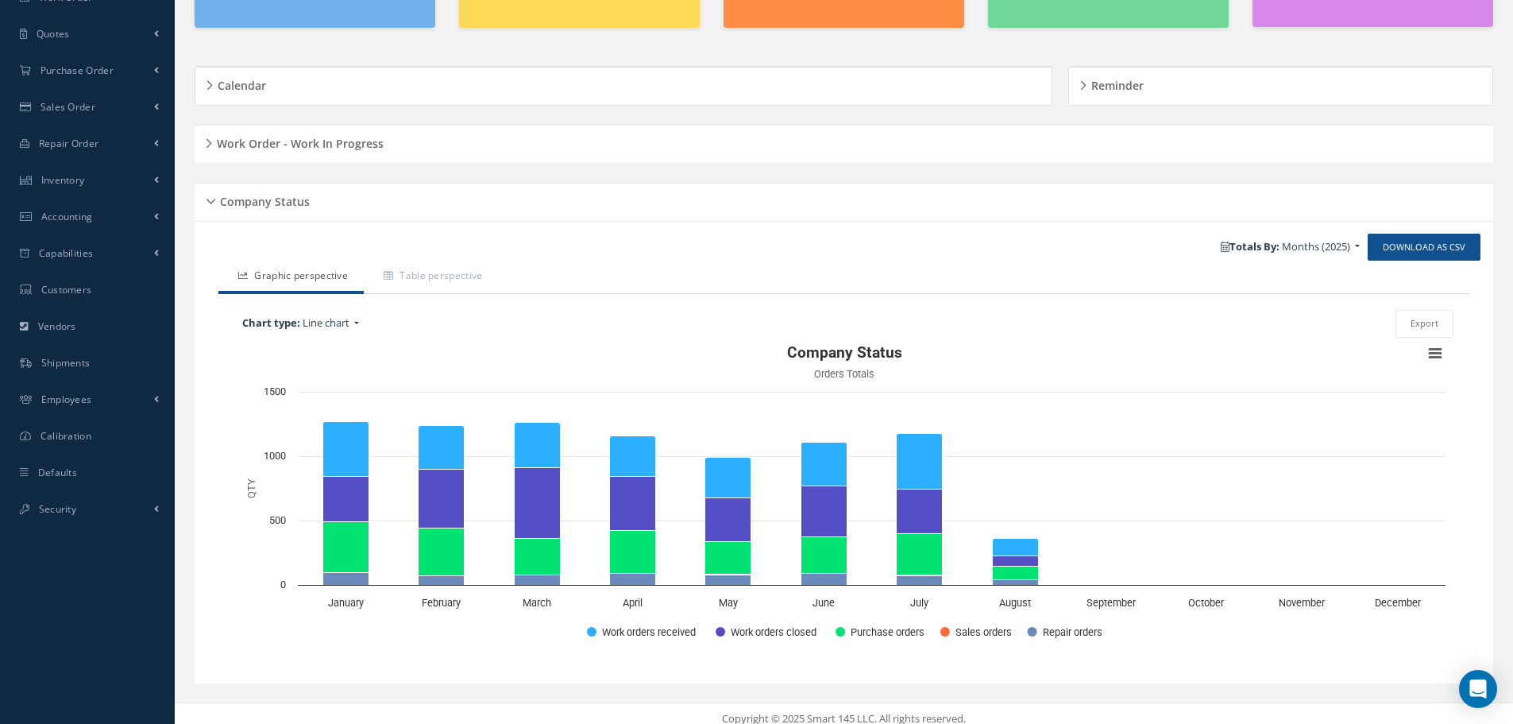
scroll to position [190, 0]
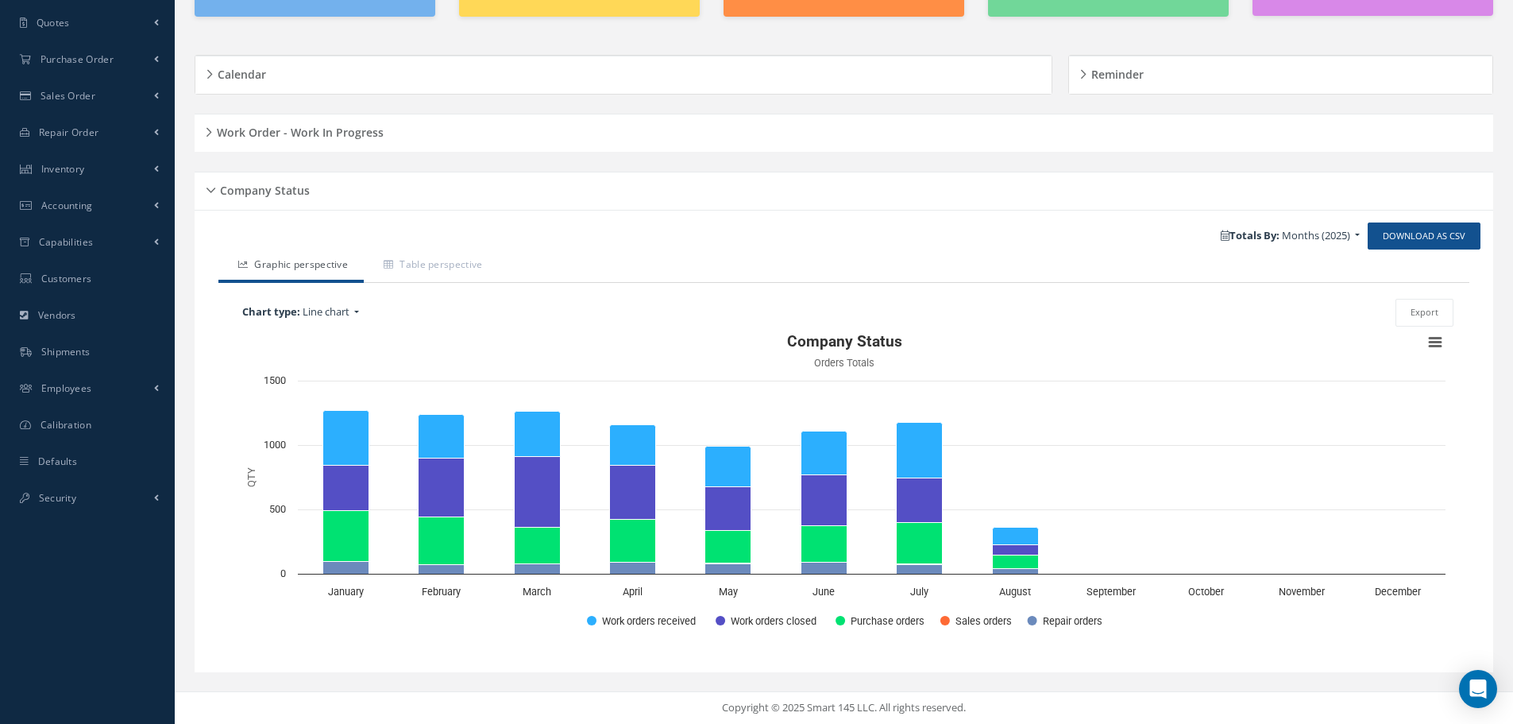
click at [209, 188] on div "Company Status" at bounding box center [844, 191] width 1299 height 25
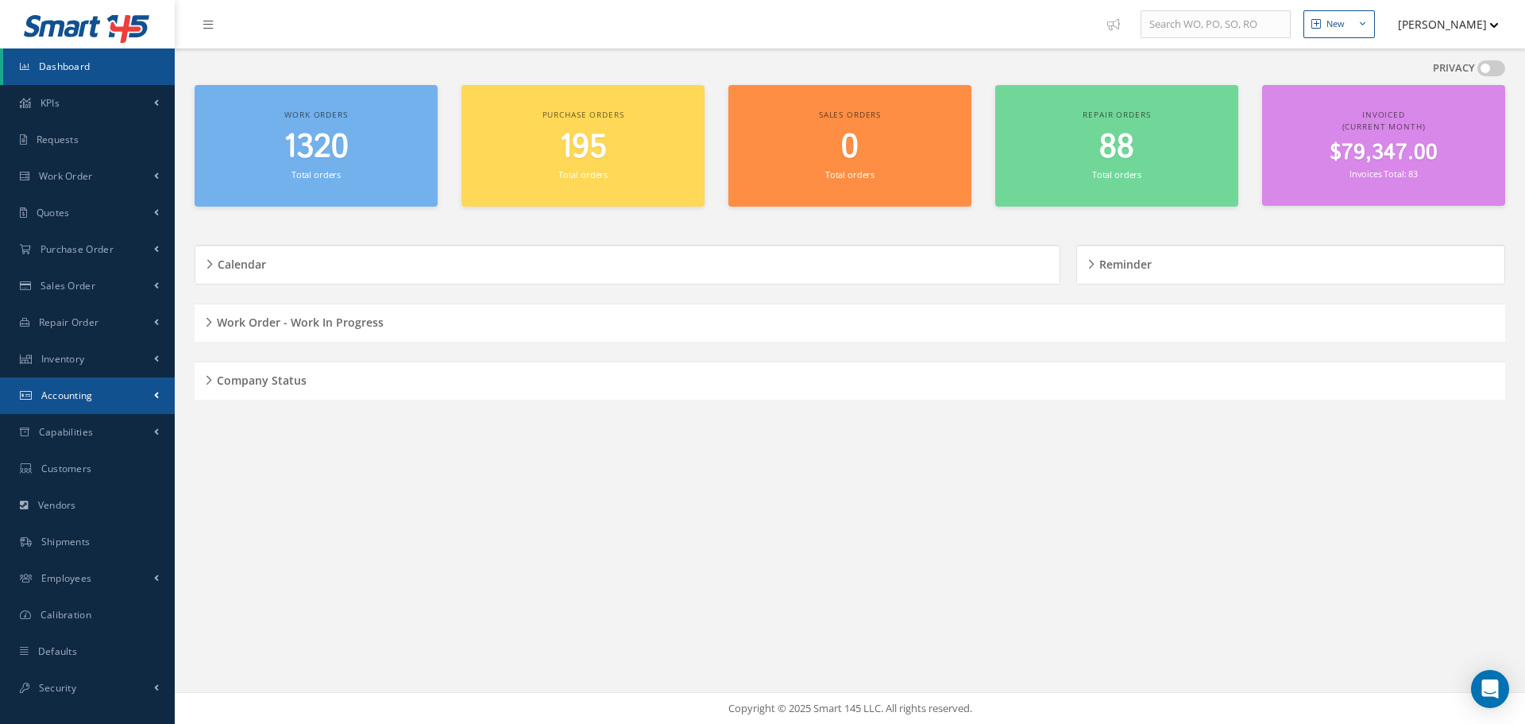
click at [114, 398] on link "Accounting" at bounding box center [87, 395] width 175 height 37
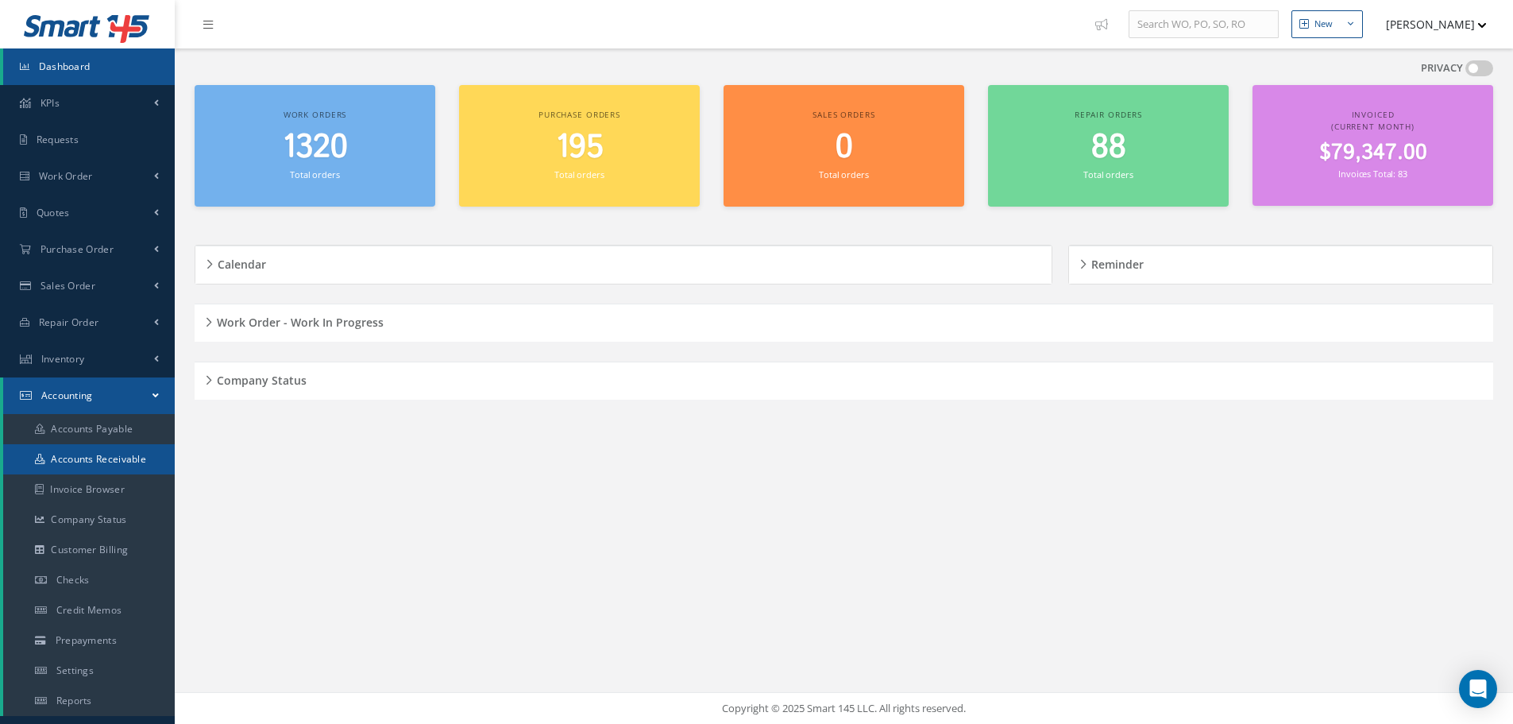
click at [144, 458] on link "Accounts Receivable" at bounding box center [89, 459] width 172 height 30
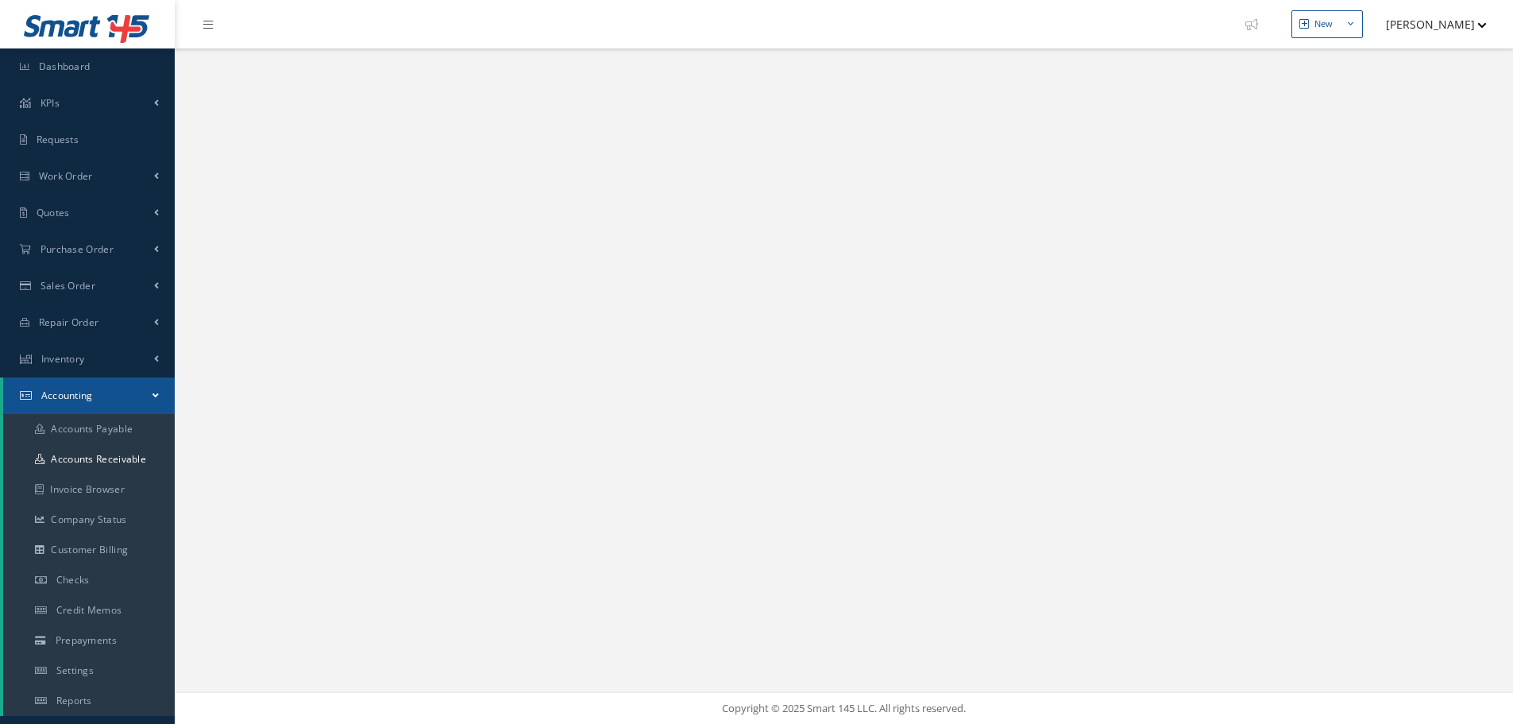
select select "25"
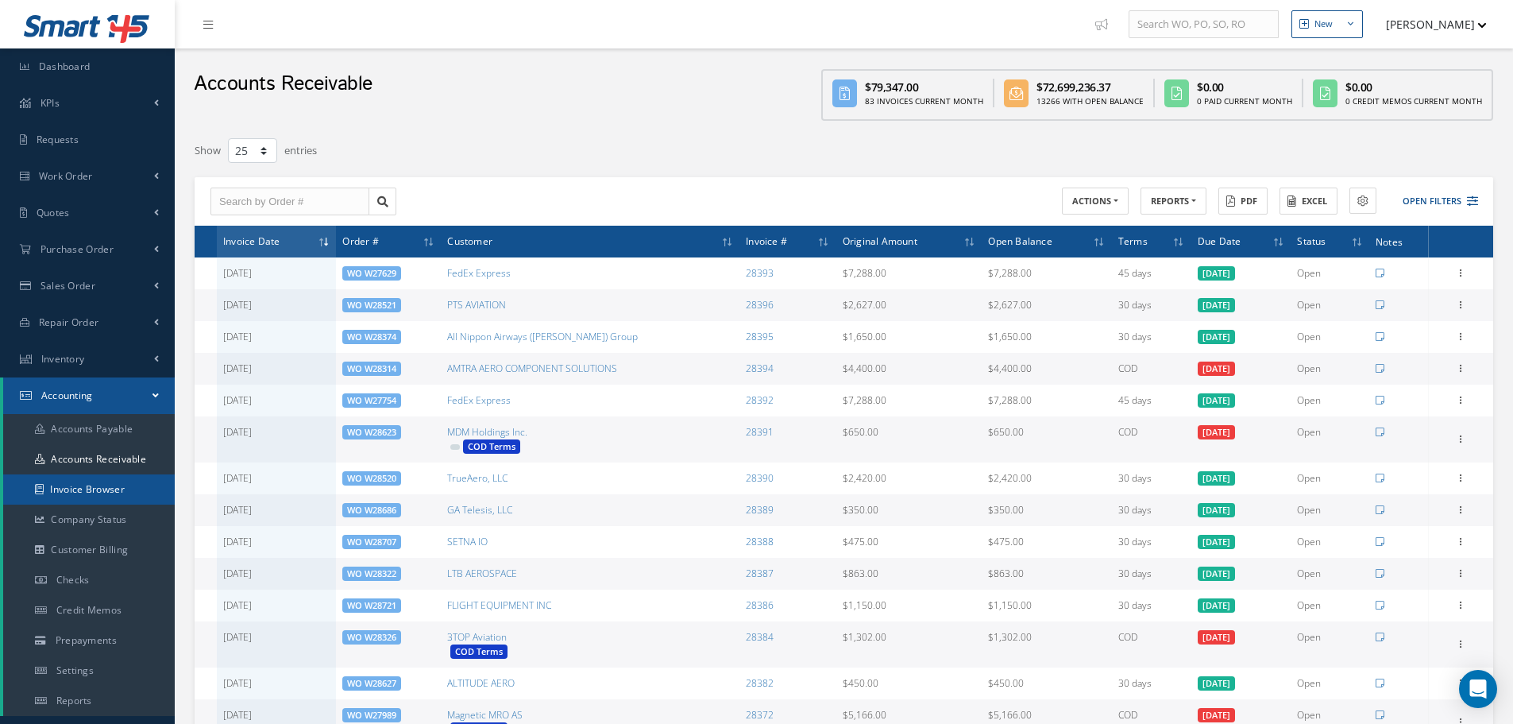
click at [133, 493] on link "Invoice Browser" at bounding box center [89, 489] width 172 height 30
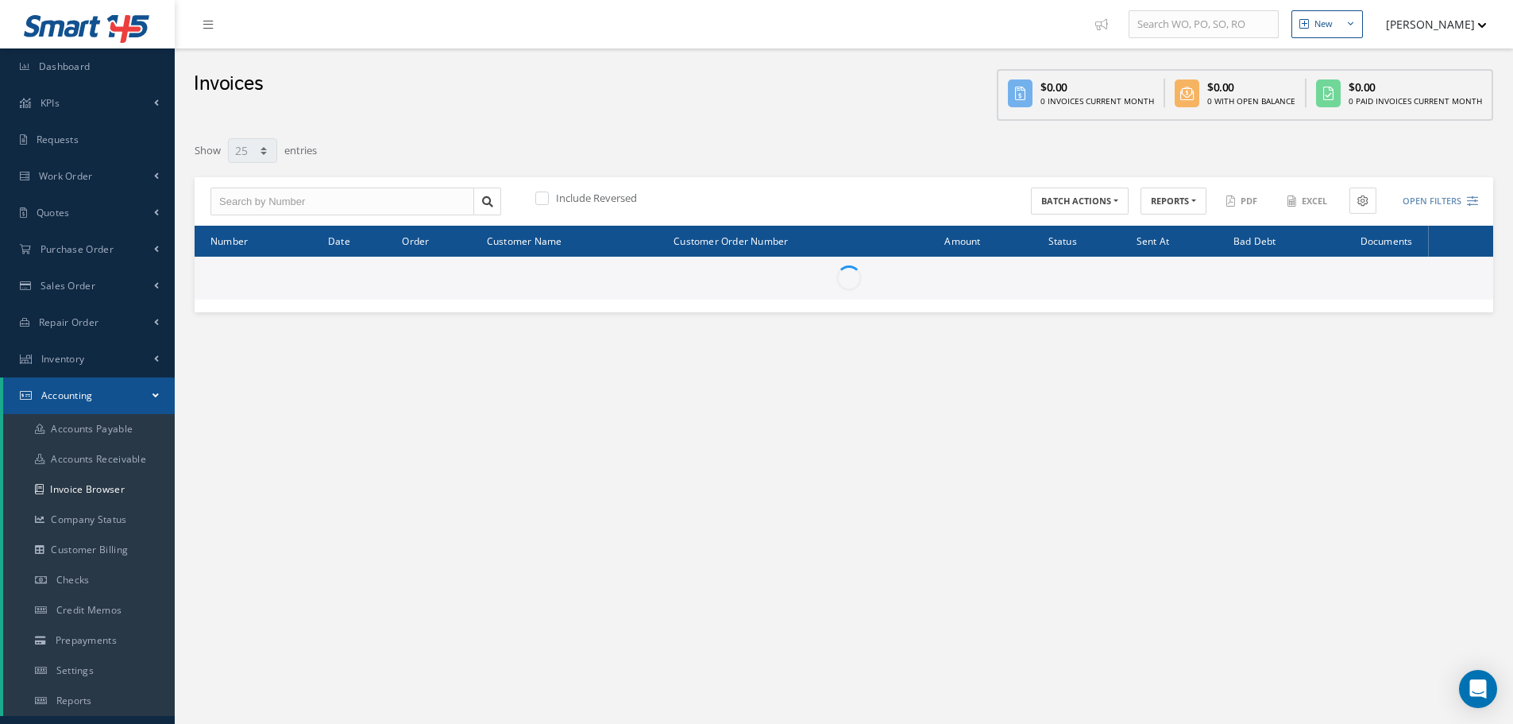
select select "25"
click at [137, 516] on link "Company Status" at bounding box center [89, 519] width 172 height 30
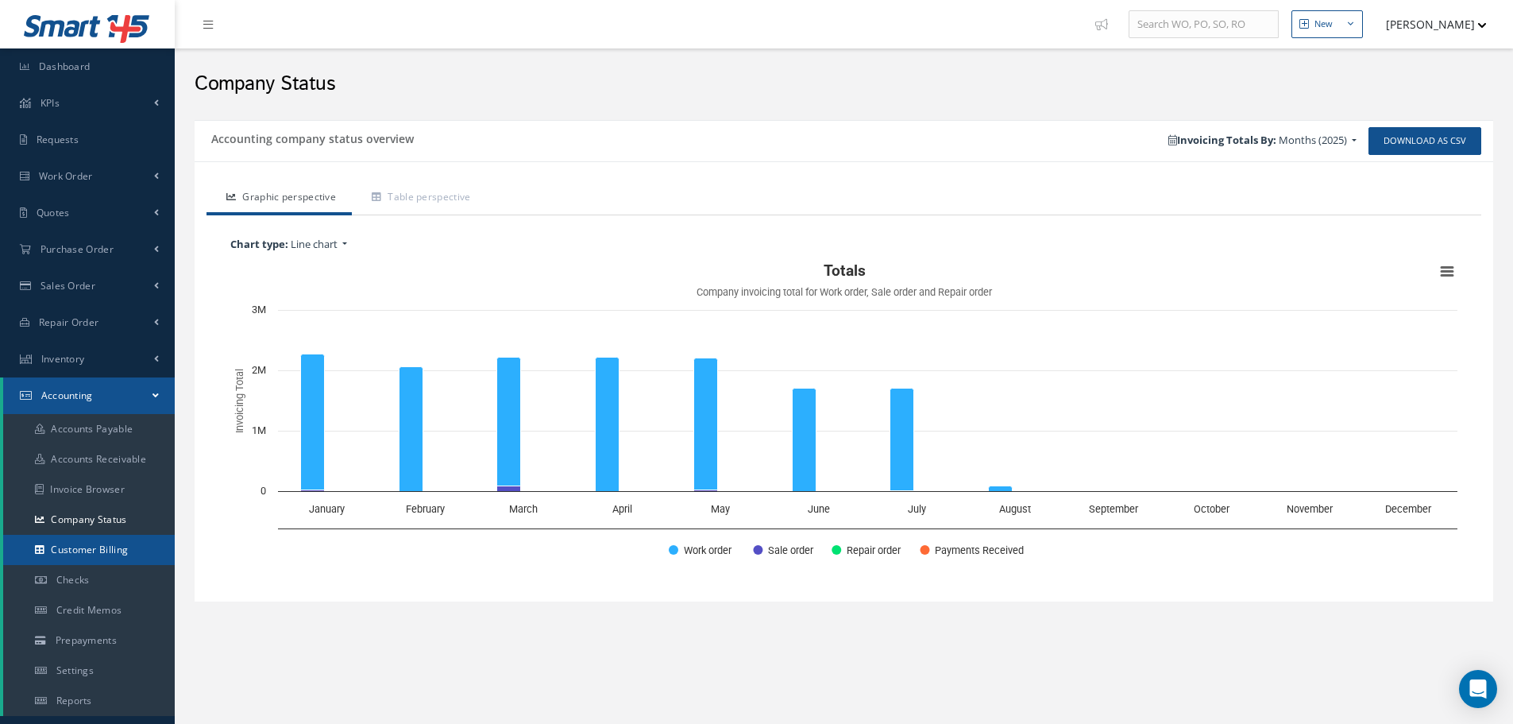
click at [129, 546] on link "Customer Billing" at bounding box center [89, 550] width 172 height 30
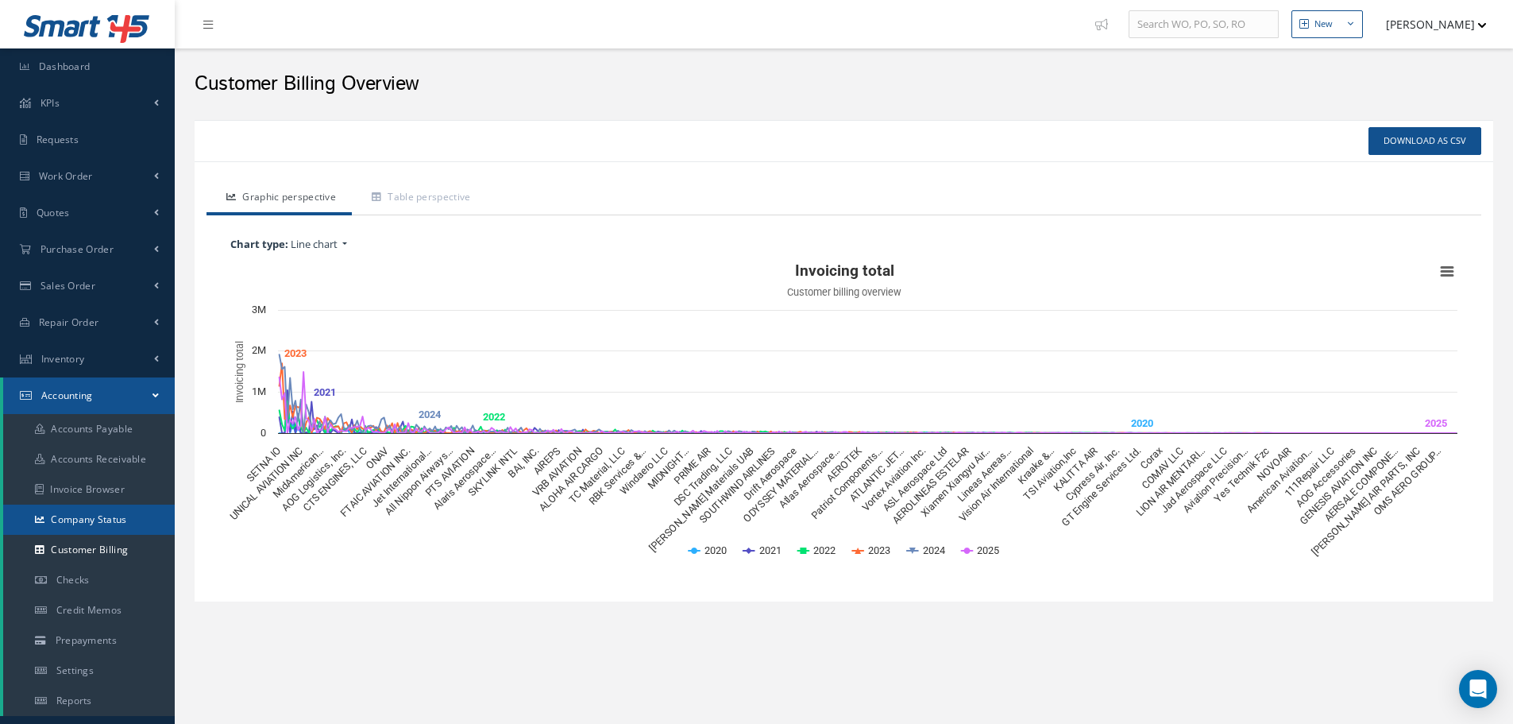
click at [82, 512] on link "Company Status" at bounding box center [89, 519] width 172 height 30
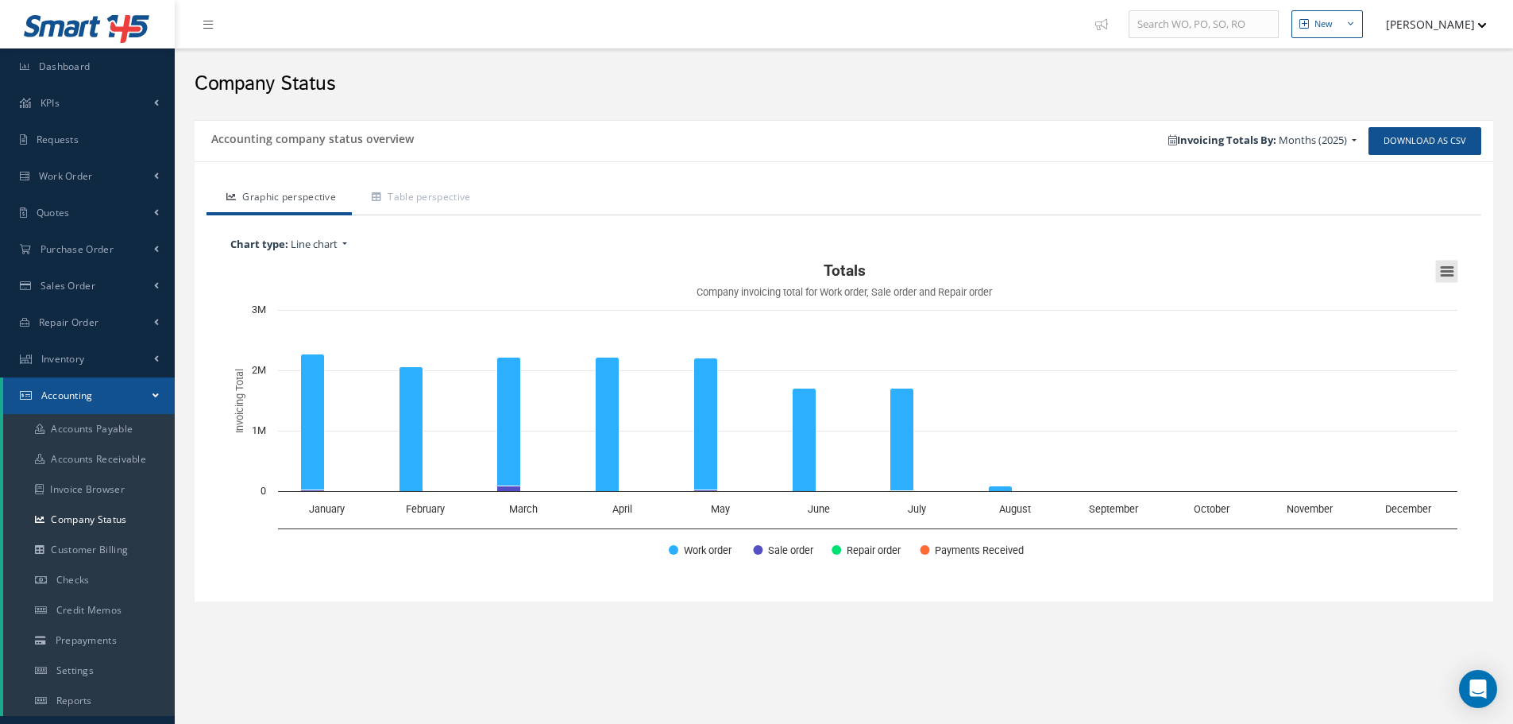
click at [1450, 269] on button "View chart menu, Totals" at bounding box center [1447, 272] width 22 height 22
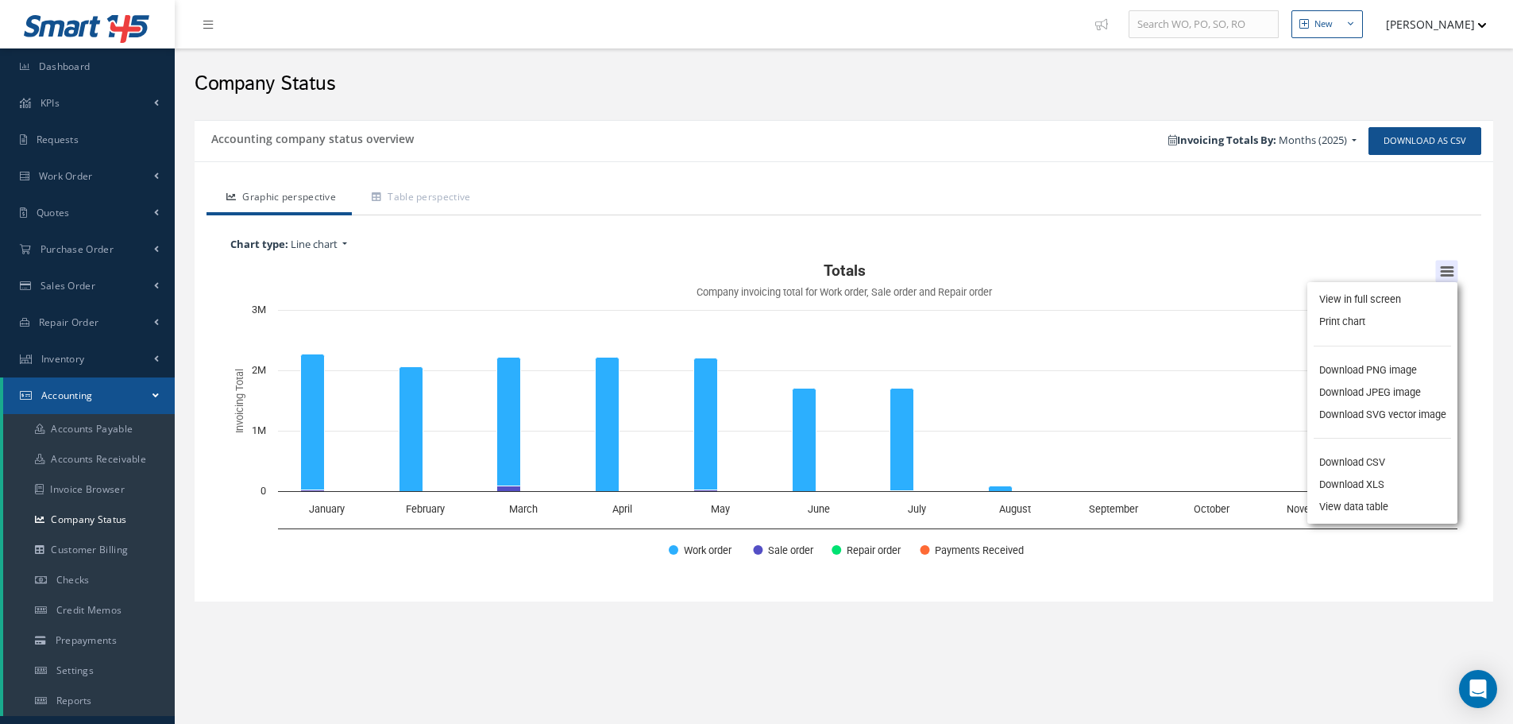
click at [1450, 269] on div "View in full screen Print chart Download PNG image Download JPEG image Download…" at bounding box center [1382, 403] width 195 height 286
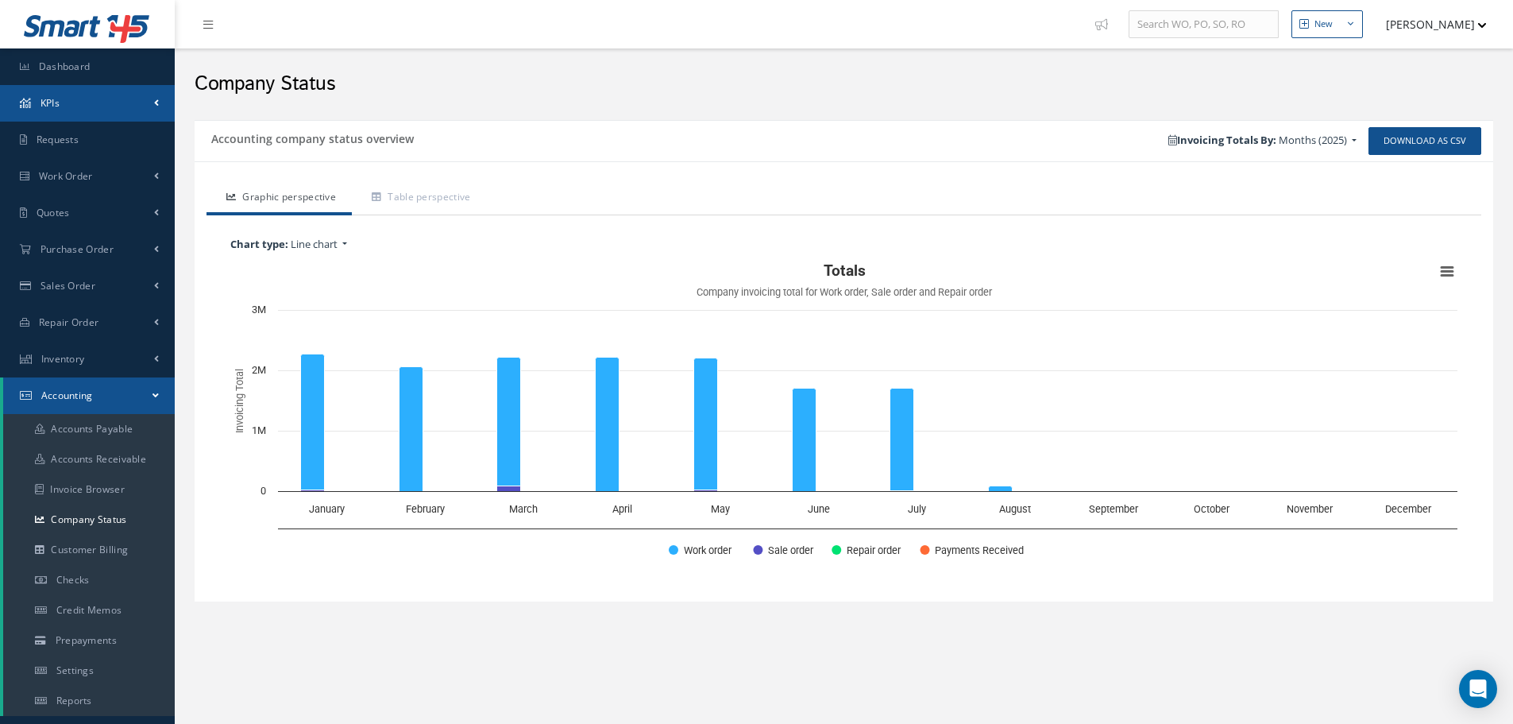
click at [128, 102] on link "KPIs" at bounding box center [87, 103] width 175 height 37
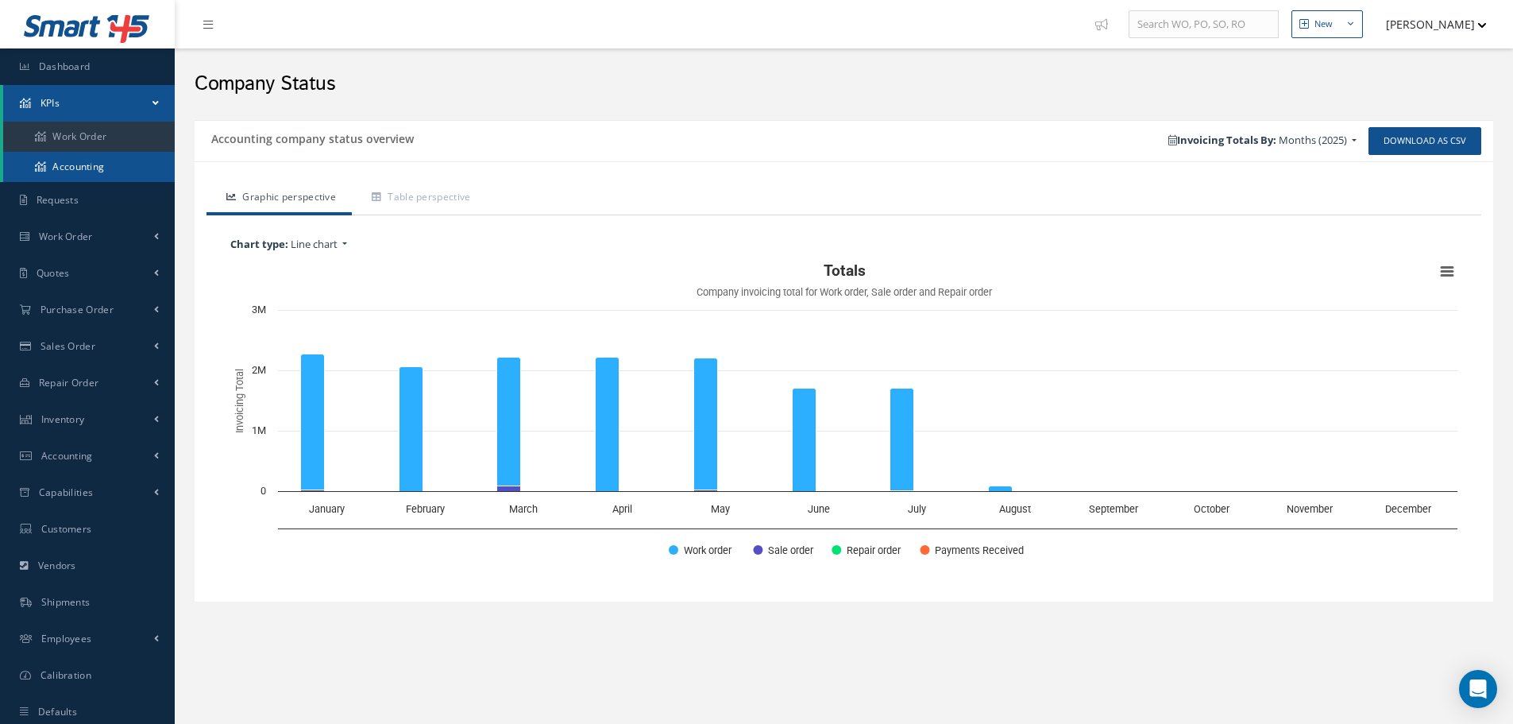
click at [116, 163] on link "Accounting" at bounding box center [89, 167] width 172 height 30
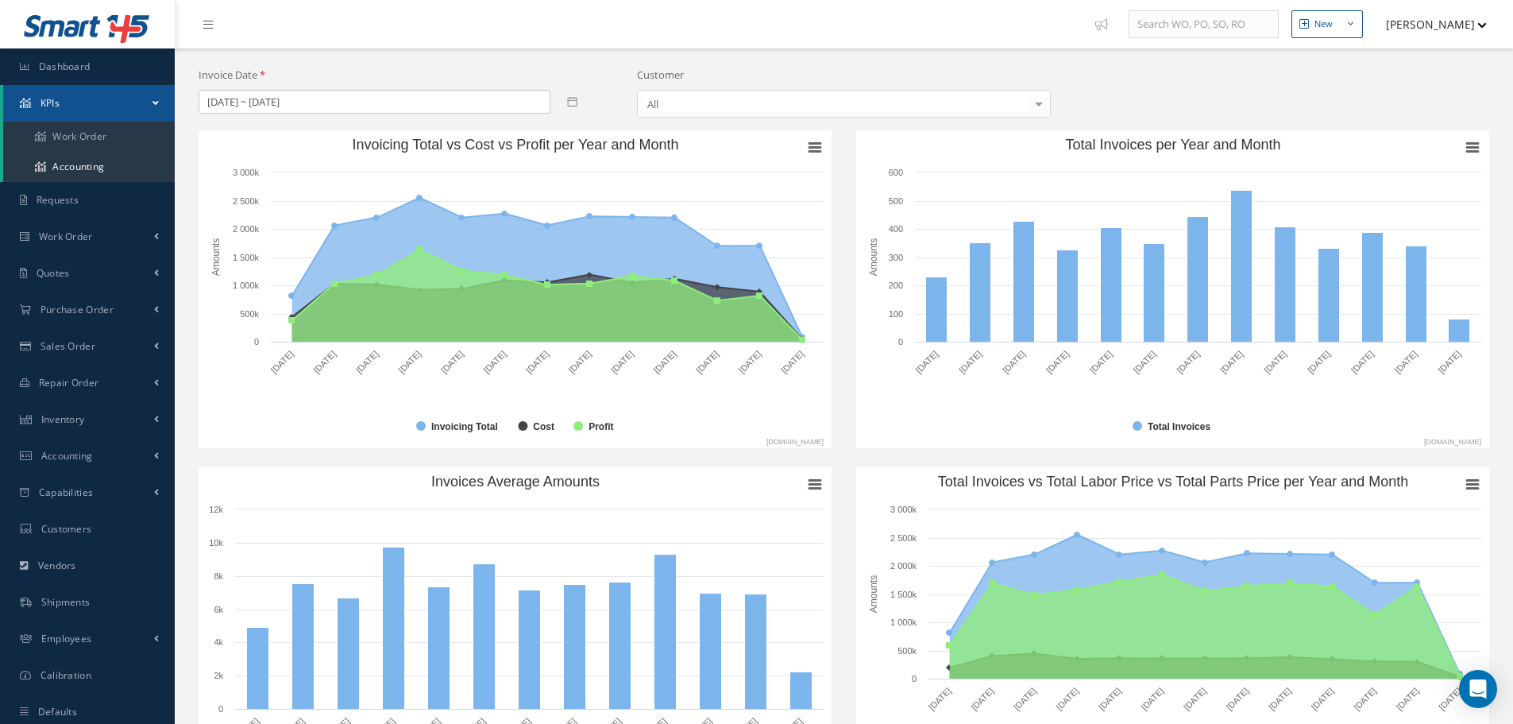
click at [570, 99] on icon at bounding box center [572, 101] width 10 height 10
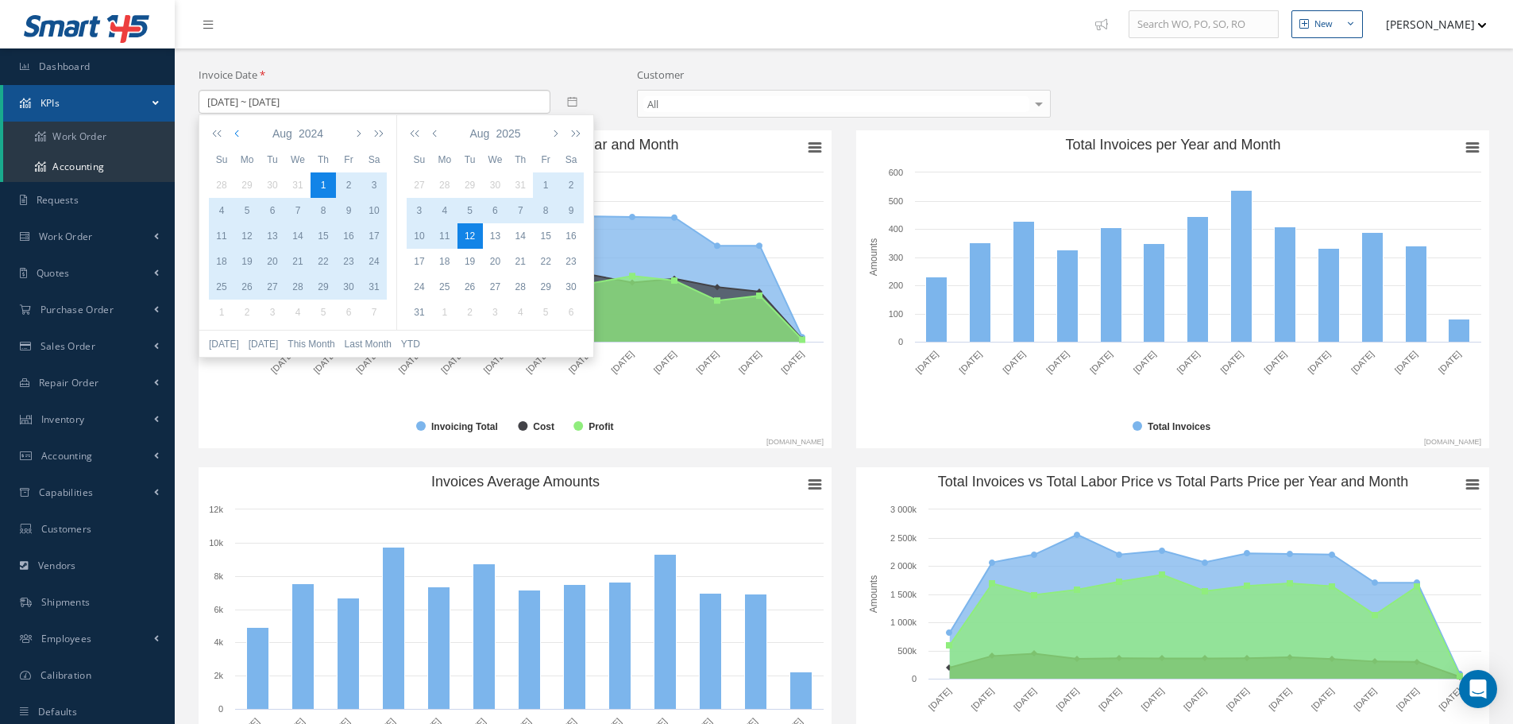
click at [239, 133] on icon "button" at bounding box center [238, 133] width 8 height 13
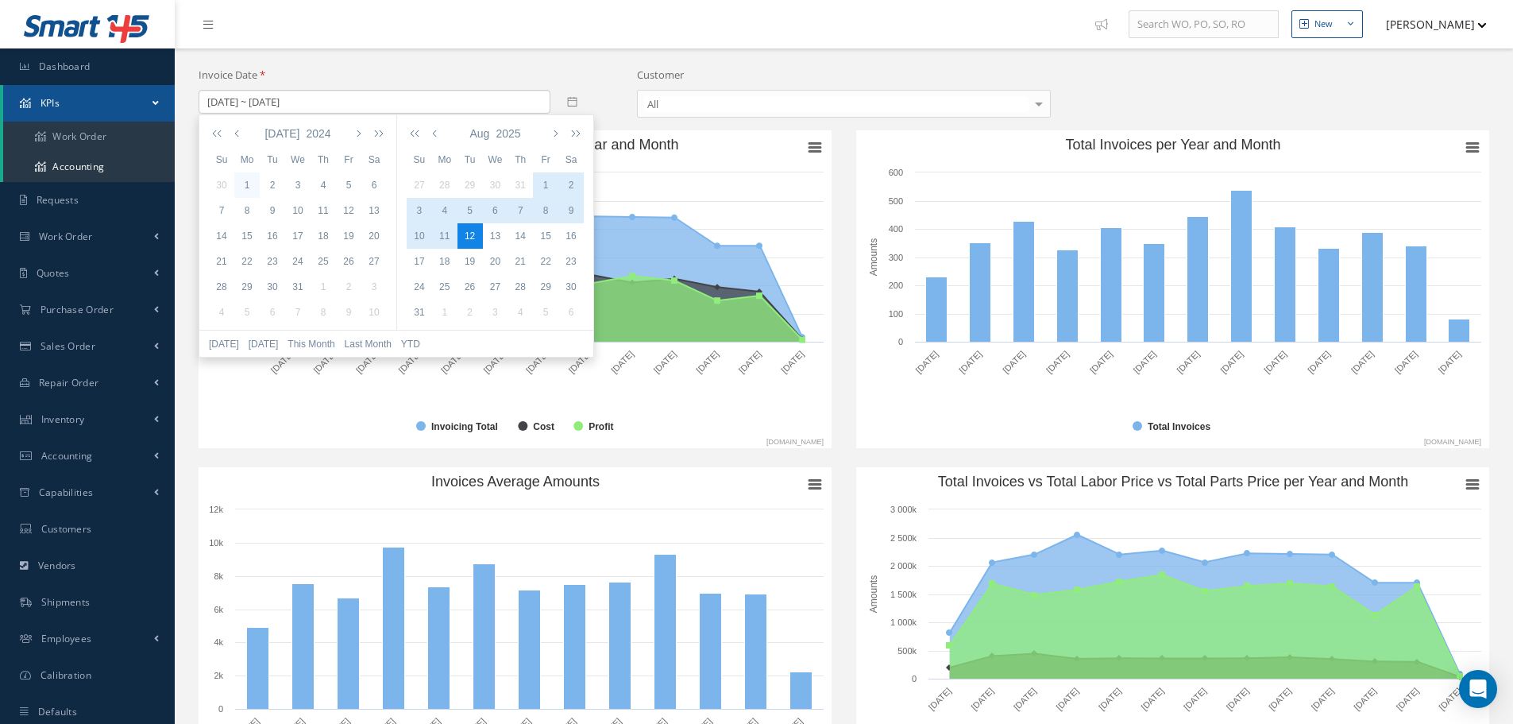
click at [246, 183] on div "1" at bounding box center [246, 185] width 25 height 14
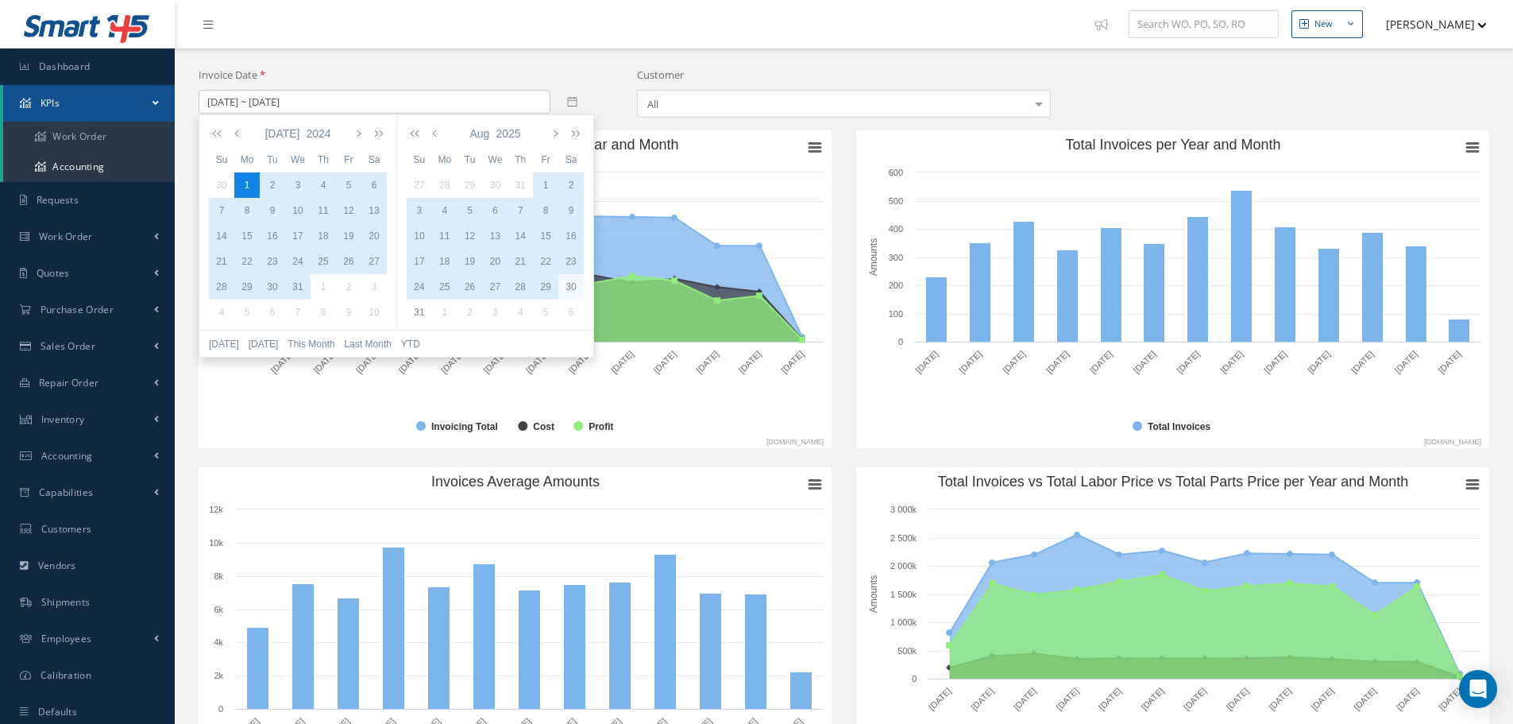
click at [575, 288] on div "30" at bounding box center [570, 287] width 25 height 14
type input "[DATE] ~ [DATE]"
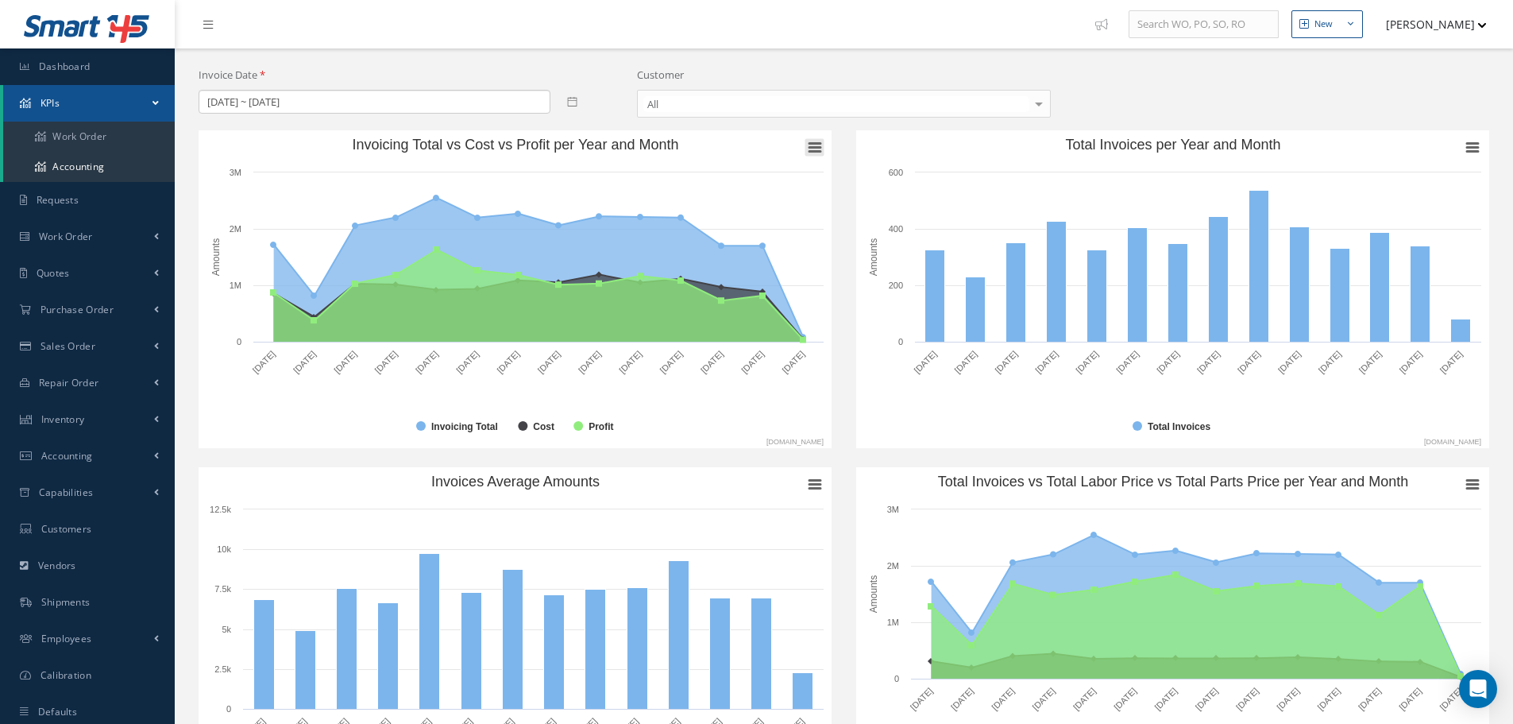
click at [817, 147] on icon "Invoicing Total vs Cost vs Profit per Year and Month" at bounding box center [815, 148] width 11 height 8
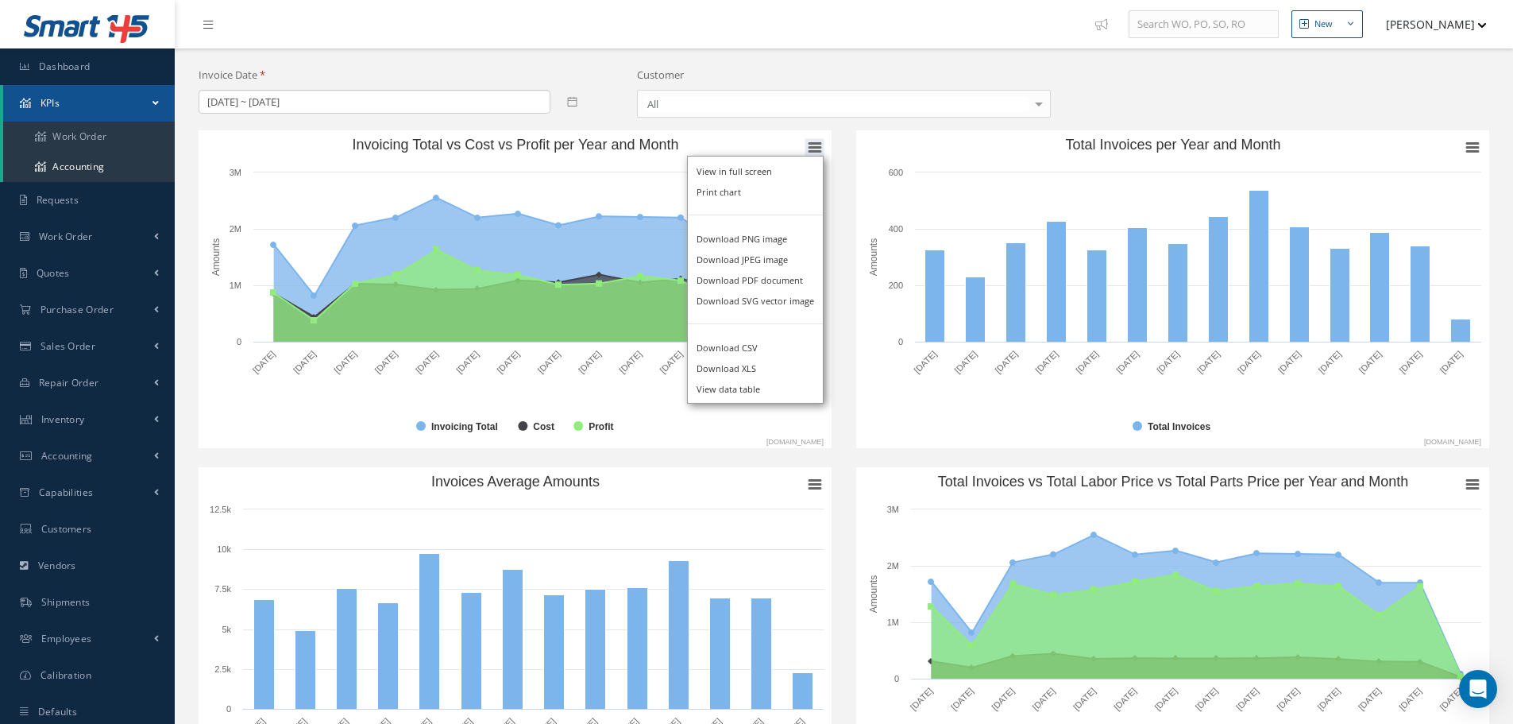
click at [841, 127] on div "Customer All All APS Global Corp - 111Repair LLC 1Source Aero Services 1st Choi…" at bounding box center [844, 99] width 439 height 63
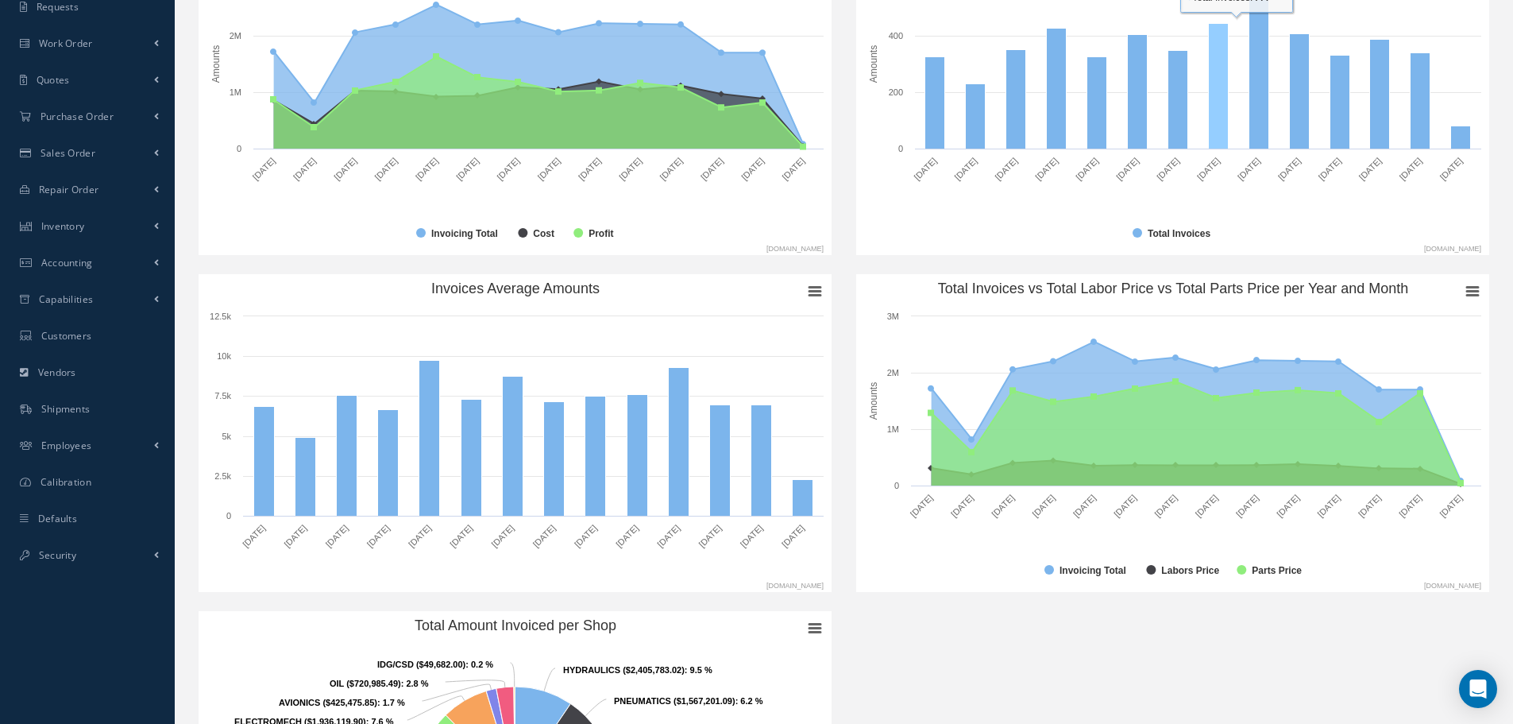
scroll to position [238, 0]
